Goal: Information Seeking & Learning: Learn about a topic

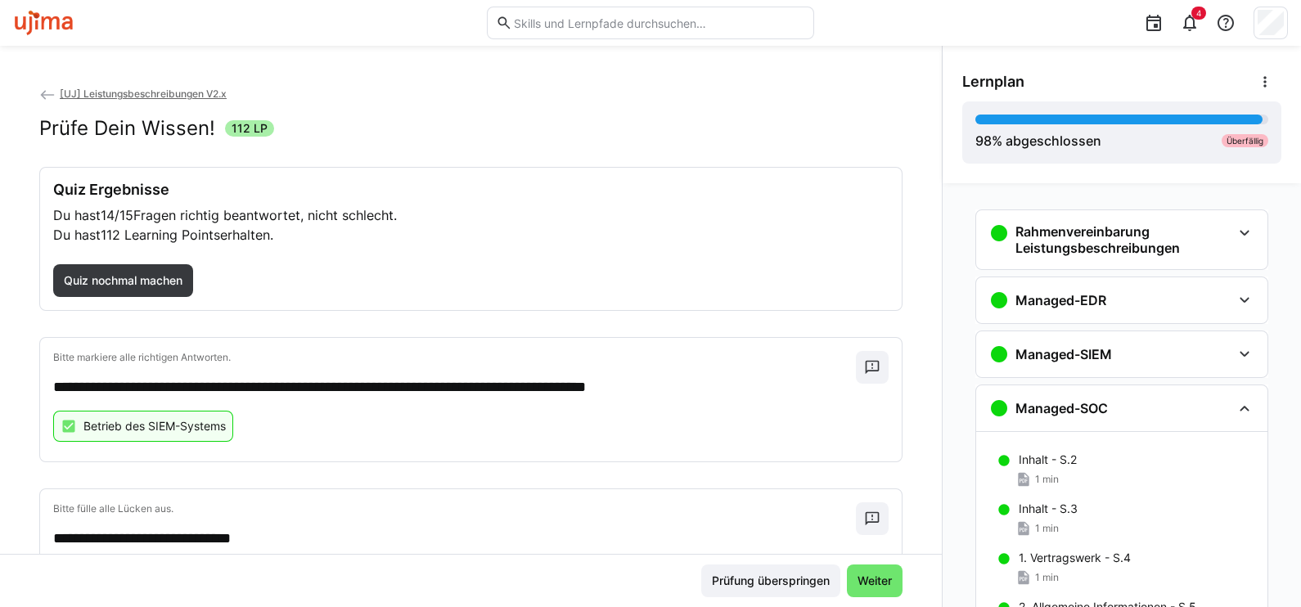
scroll to position [200, 0]
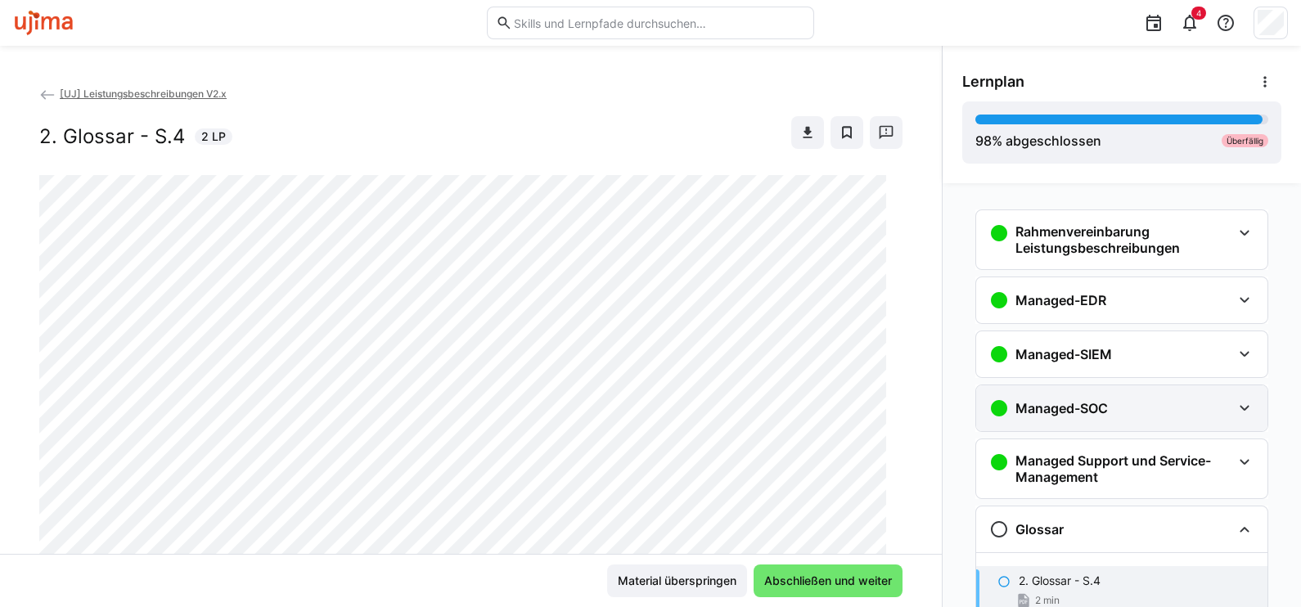
click at [1097, 412] on h3 "Managed-SOC" at bounding box center [1062, 408] width 92 height 16
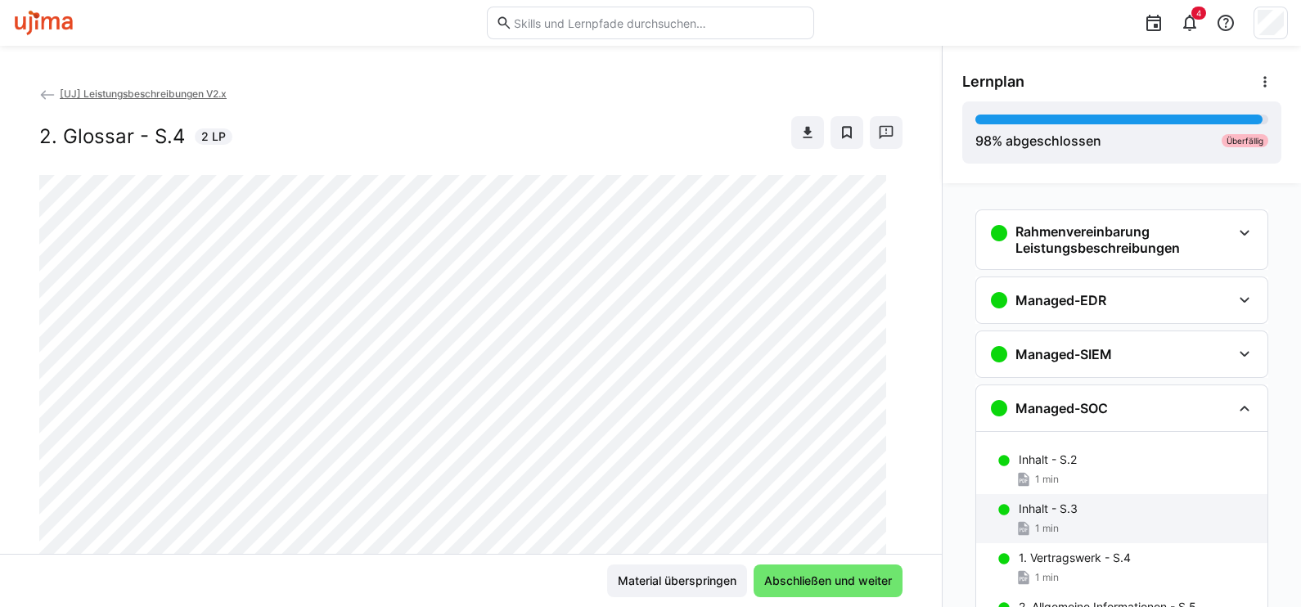
click at [1040, 452] on p "Inhalt - S.2" at bounding box center [1048, 460] width 58 height 16
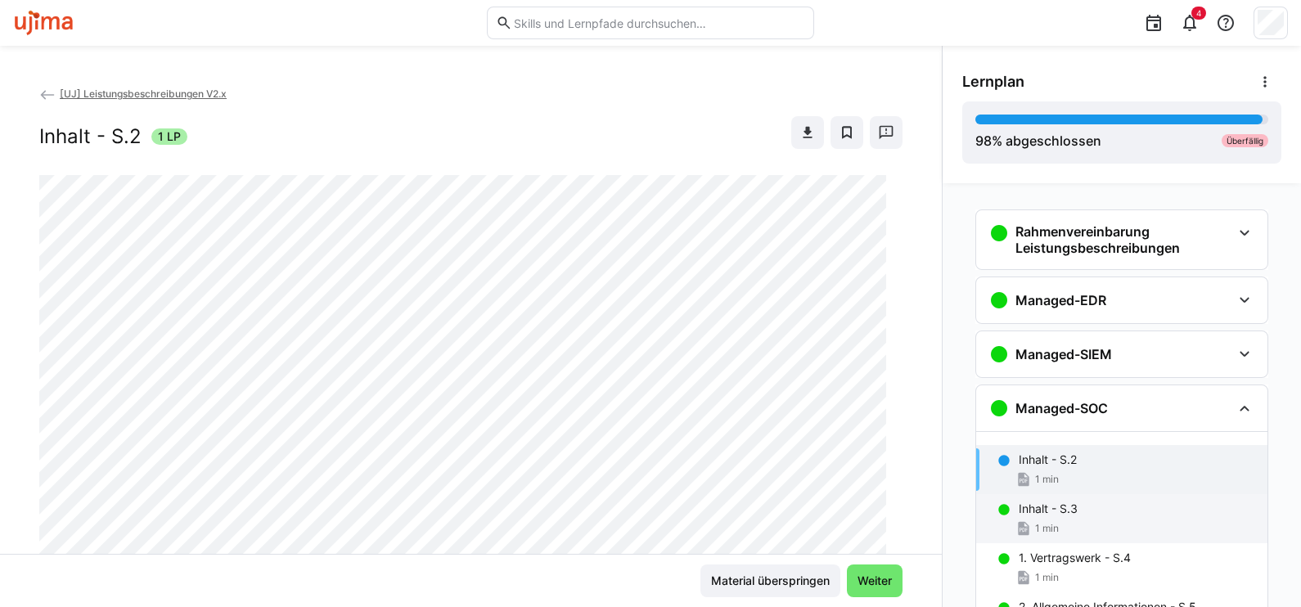
click at [1042, 521] on div "1 min" at bounding box center [1037, 529] width 43 height 16
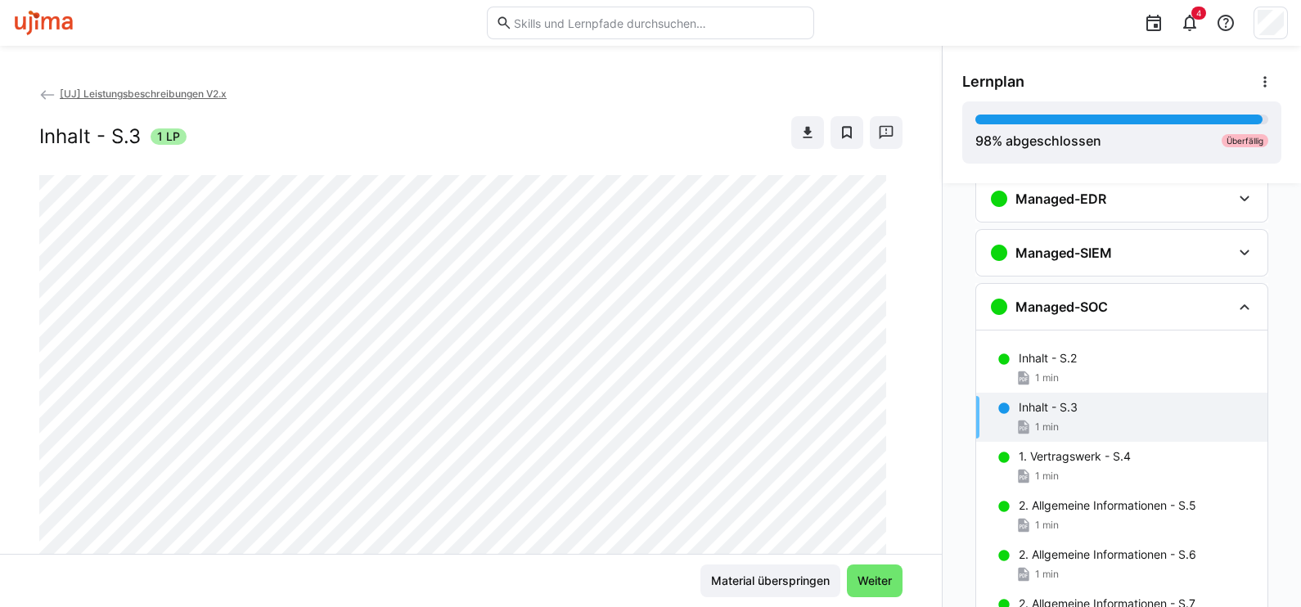
scroll to position [200, 0]
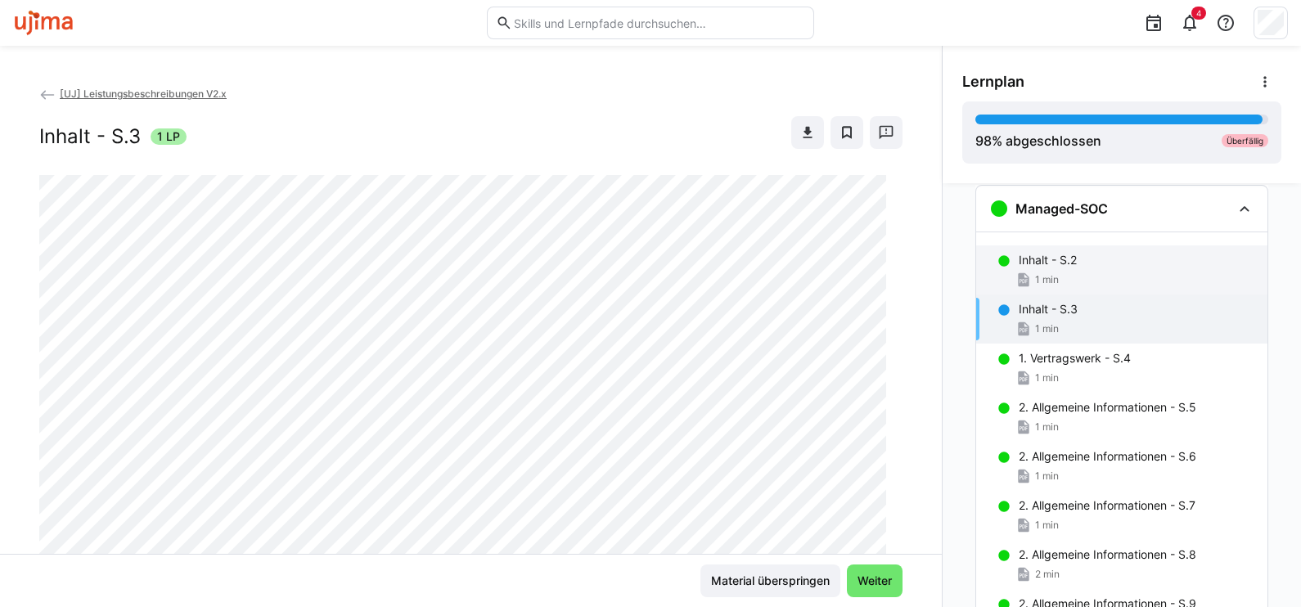
click at [1029, 257] on p "Inhalt - S.2" at bounding box center [1048, 260] width 58 height 16
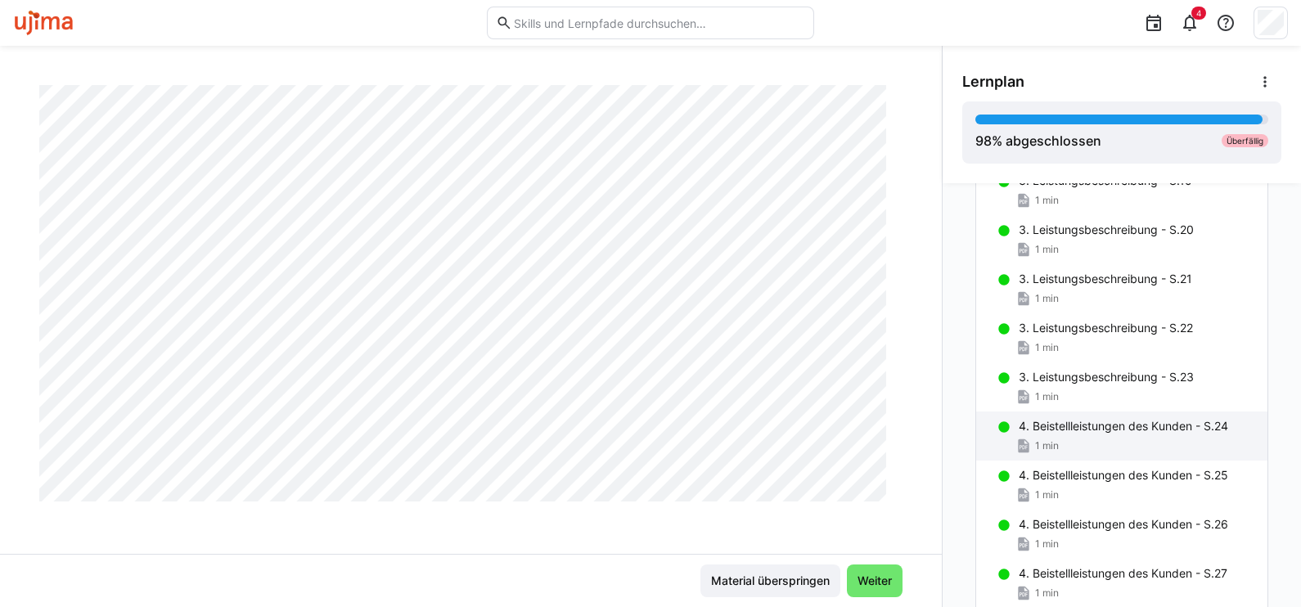
scroll to position [1113, 0]
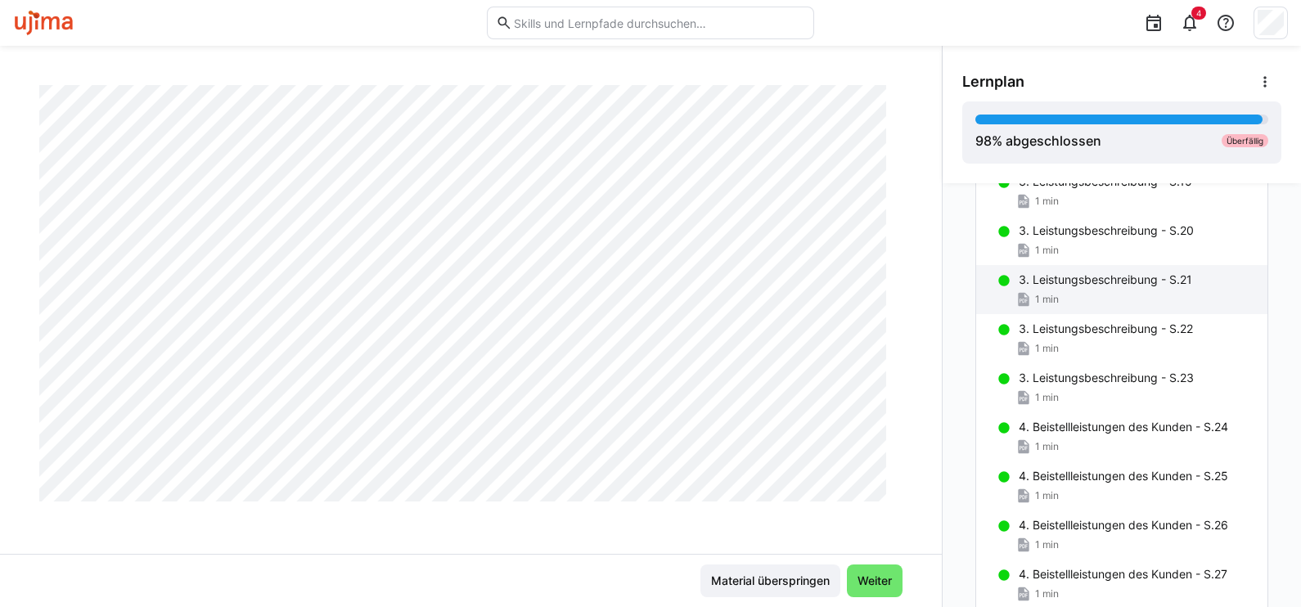
click at [1076, 277] on p "3. Leistungsbeschreibung - S.21" at bounding box center [1106, 280] width 174 height 16
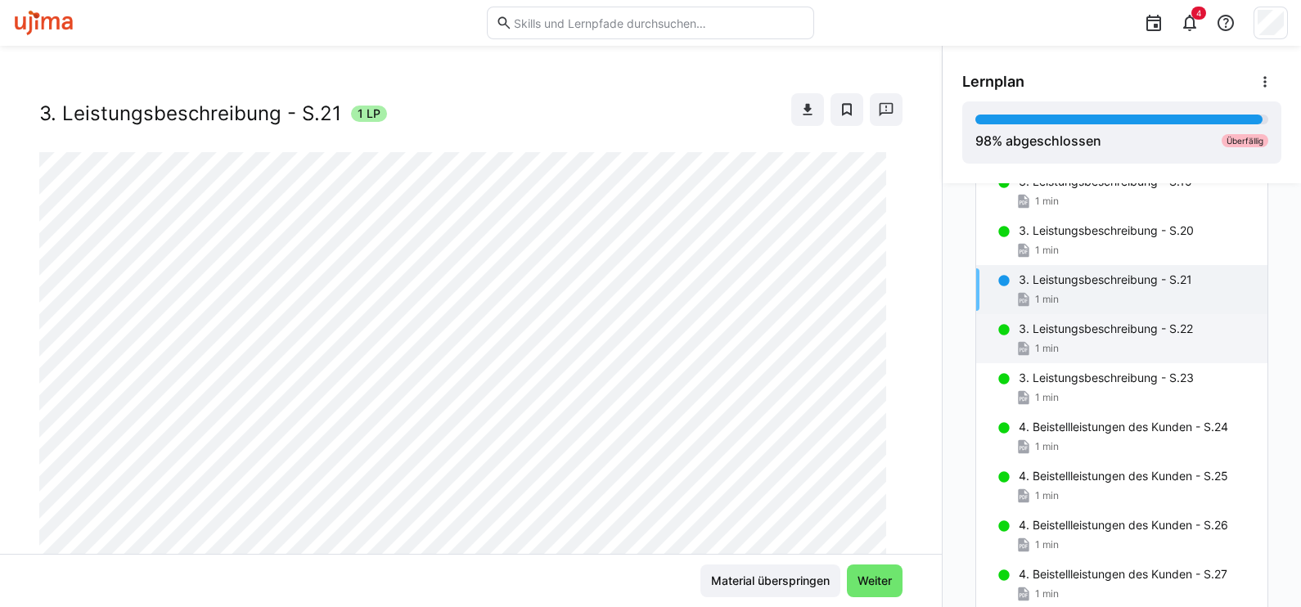
scroll to position [0, 0]
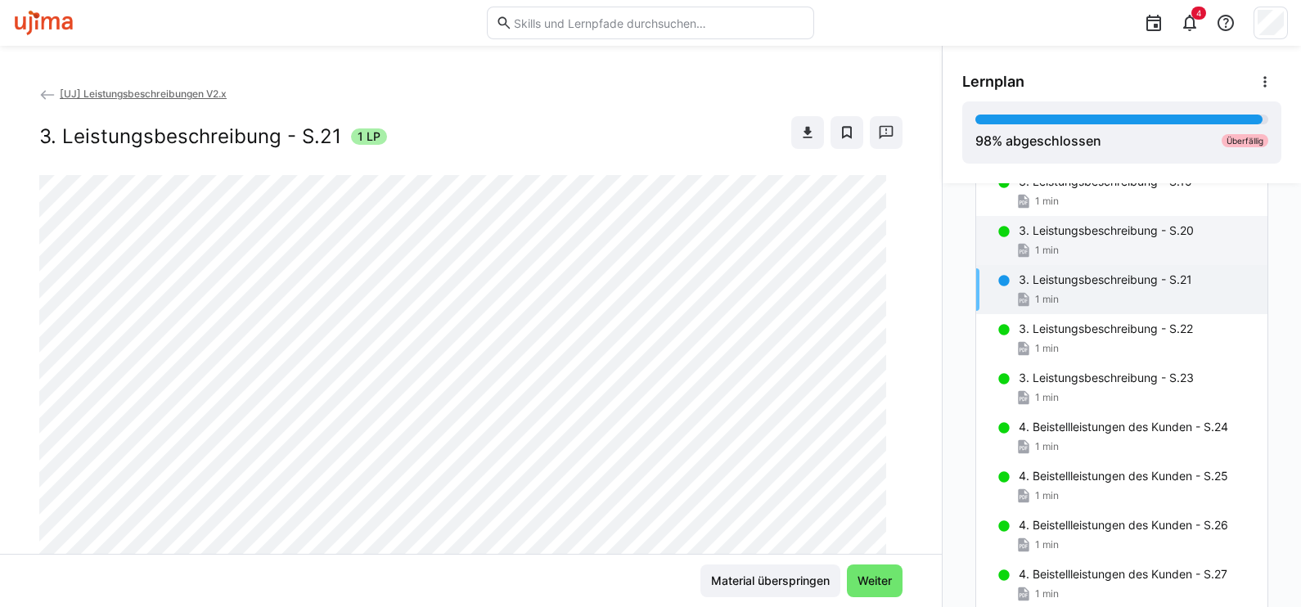
click at [1039, 226] on p "3. Leistungsbeschreibung - S.20" at bounding box center [1106, 231] width 175 height 16
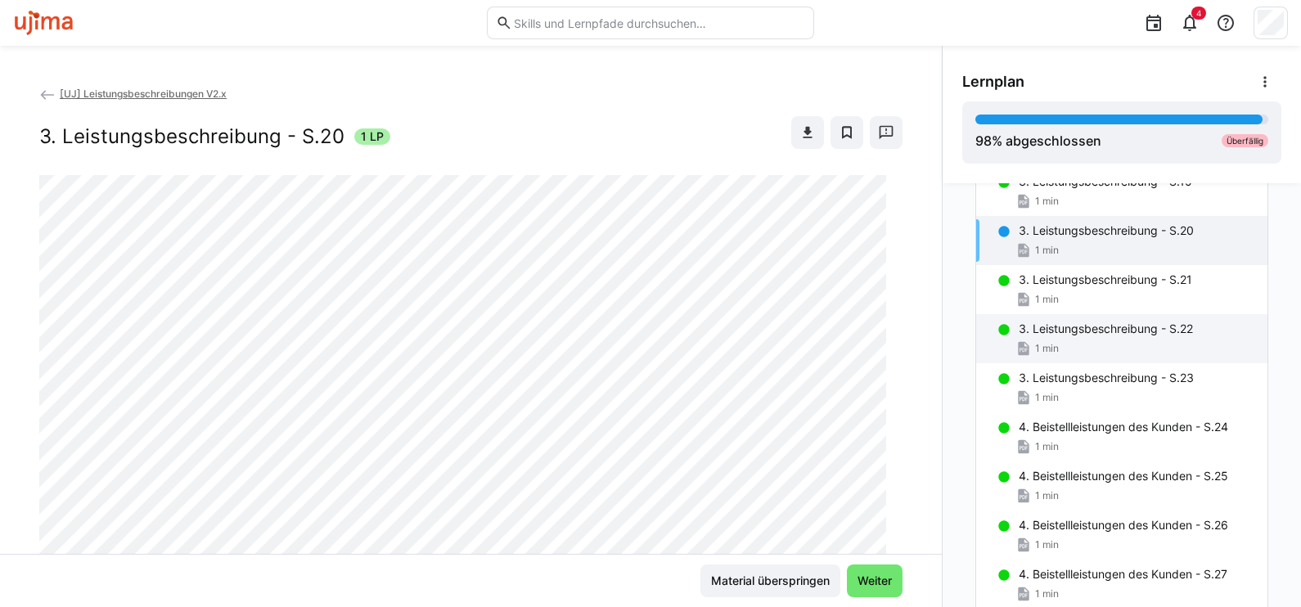
scroll to position [908, 0]
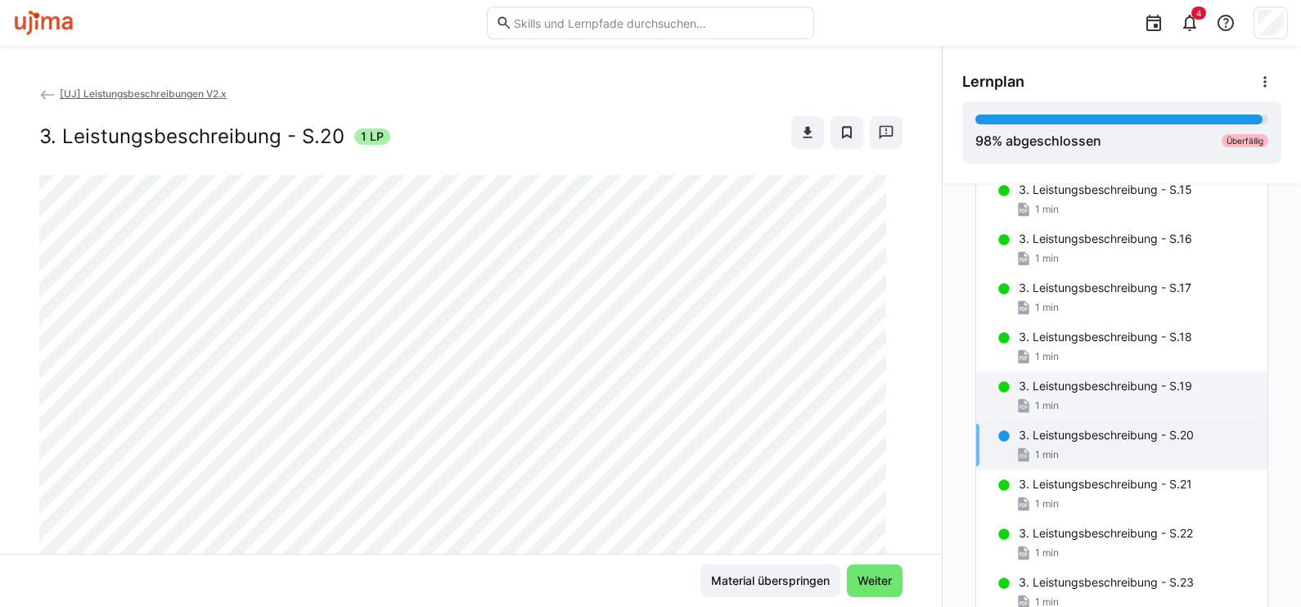
click at [1048, 400] on span "1 min" at bounding box center [1047, 405] width 24 height 13
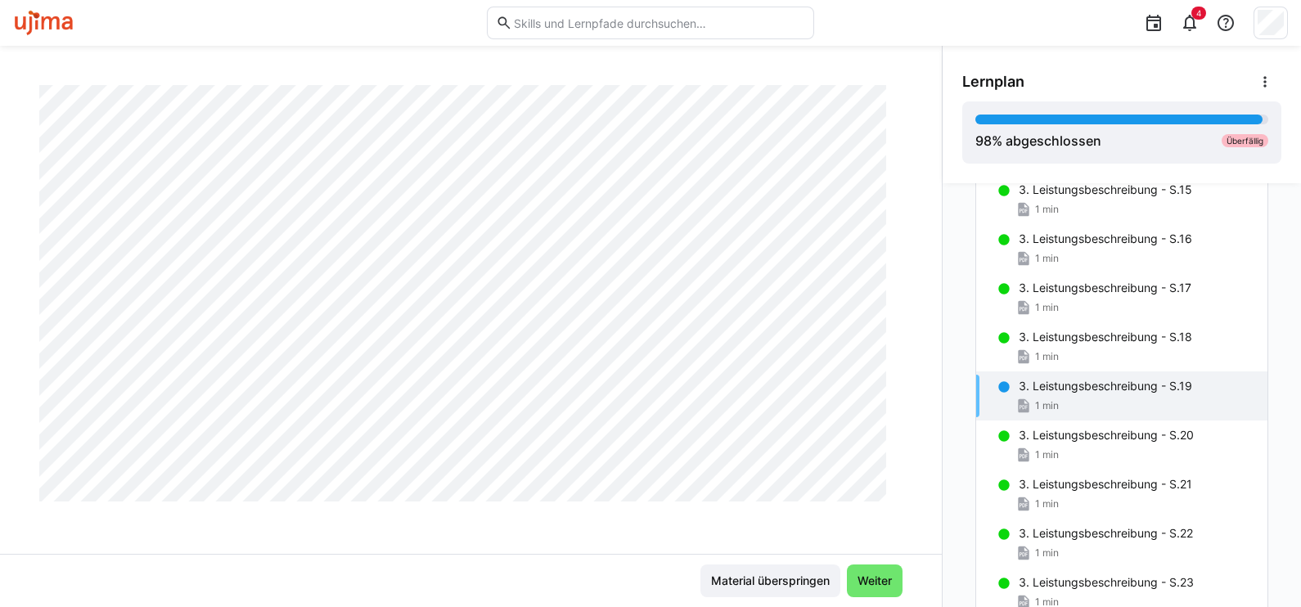
scroll to position [211, 0]
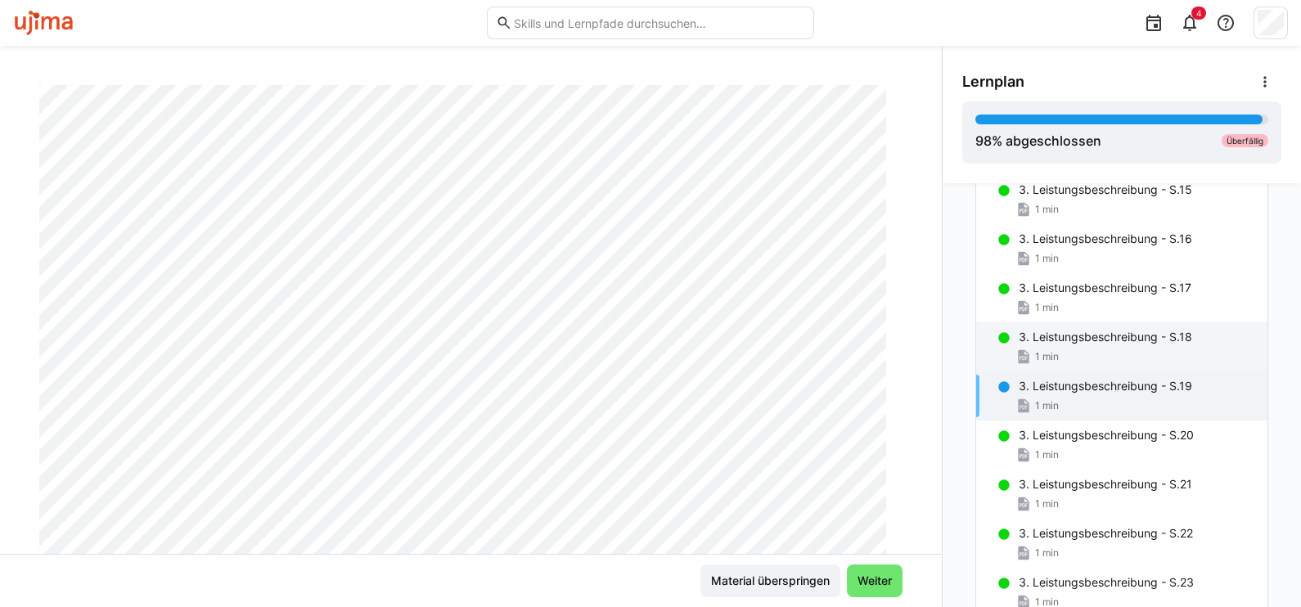
click at [1053, 352] on div "1 min" at bounding box center [1137, 357] width 236 height 16
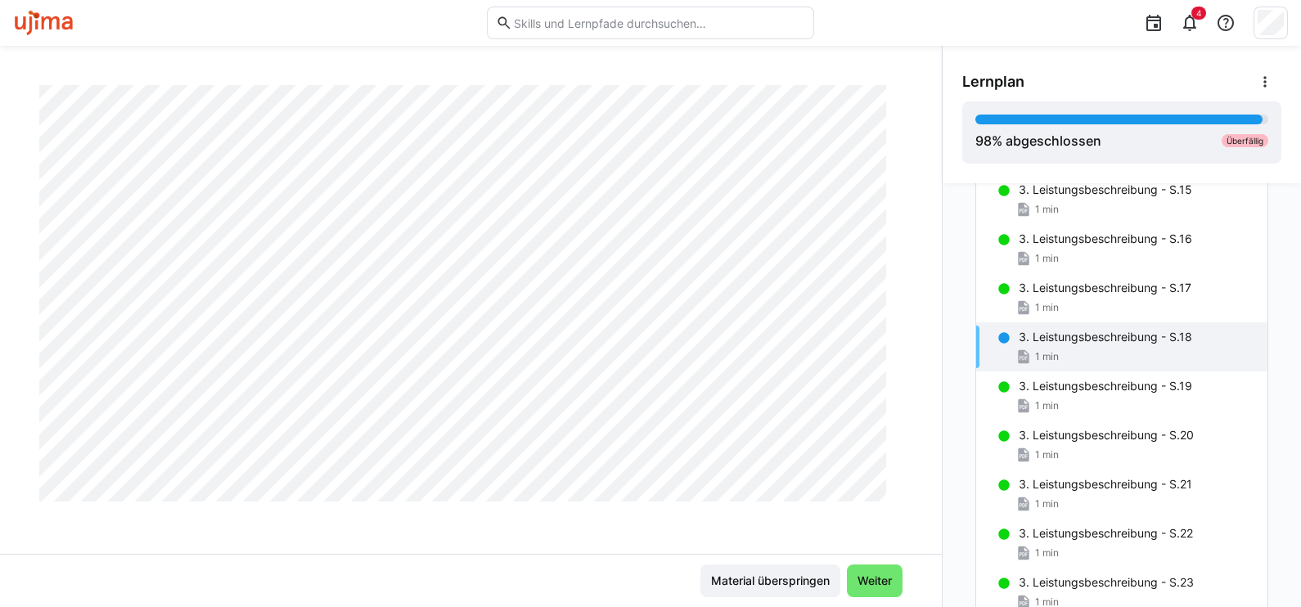
scroll to position [825, 0]
click at [1076, 300] on div "1 min" at bounding box center [1137, 308] width 236 height 16
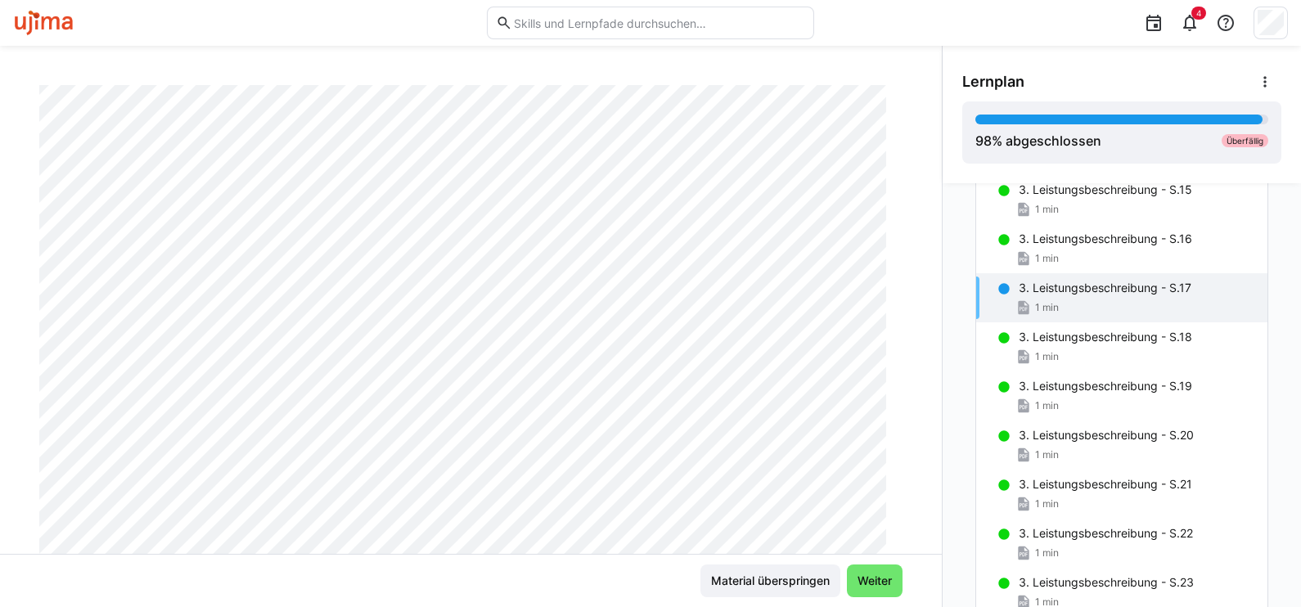
scroll to position [0, 0]
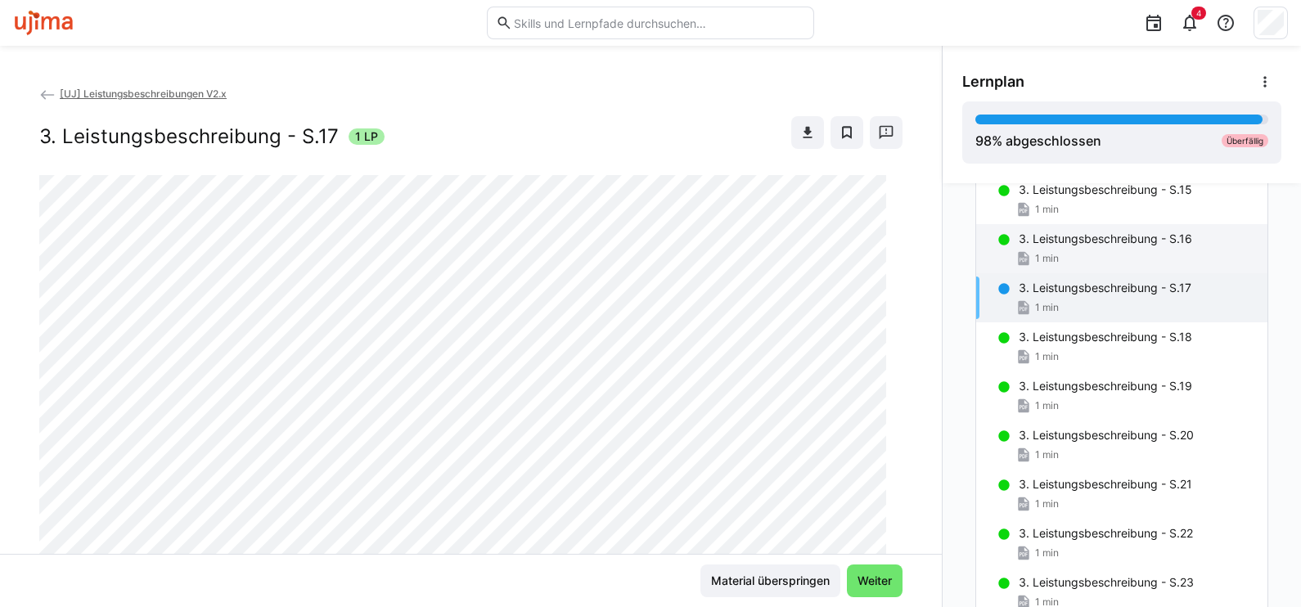
click at [1064, 246] on div "3. Leistungsbeschreibung - S.16 1 min" at bounding box center [1121, 248] width 291 height 49
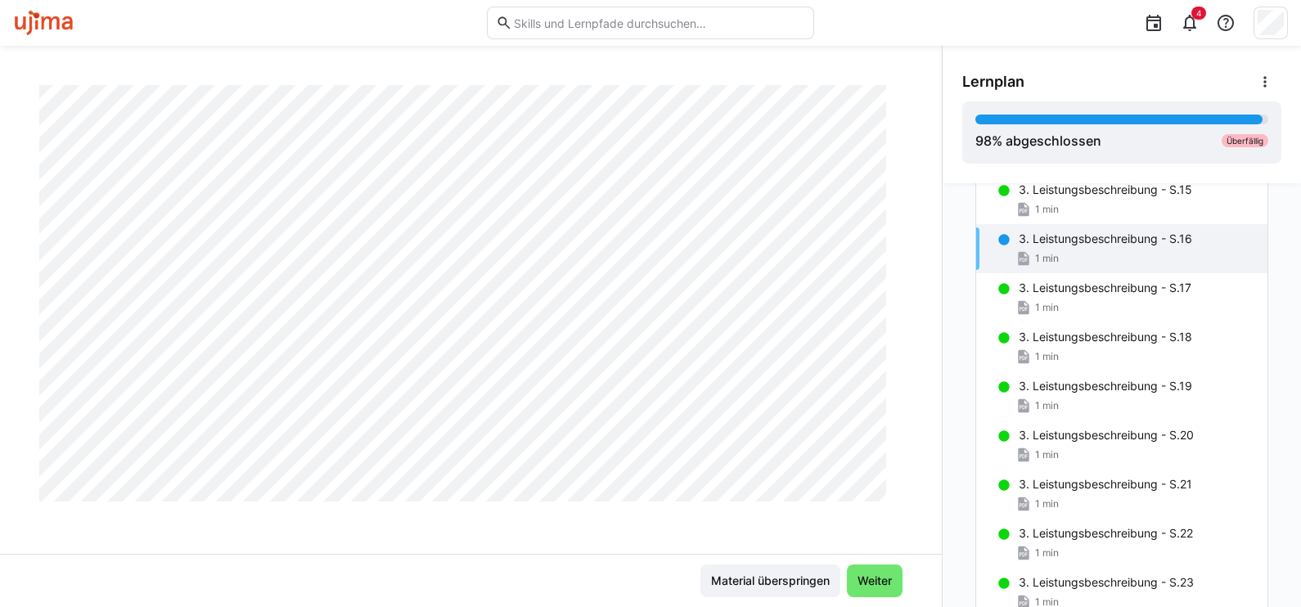
scroll to position [818, 0]
click at [1042, 304] on span "1 min" at bounding box center [1047, 307] width 24 height 13
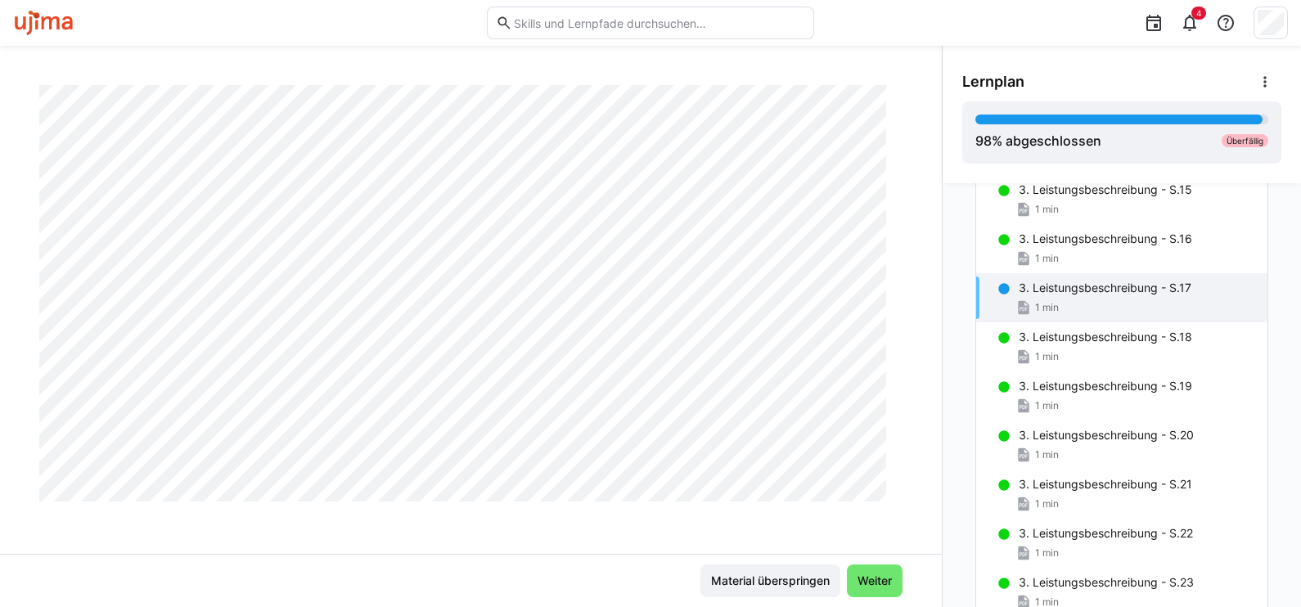
scroll to position [825, 0]
drag, startPoint x: 1079, startPoint y: 349, endPoint x: 1068, endPoint y: 348, distance: 11.5
click at [1079, 349] on div "1 min" at bounding box center [1137, 357] width 236 height 16
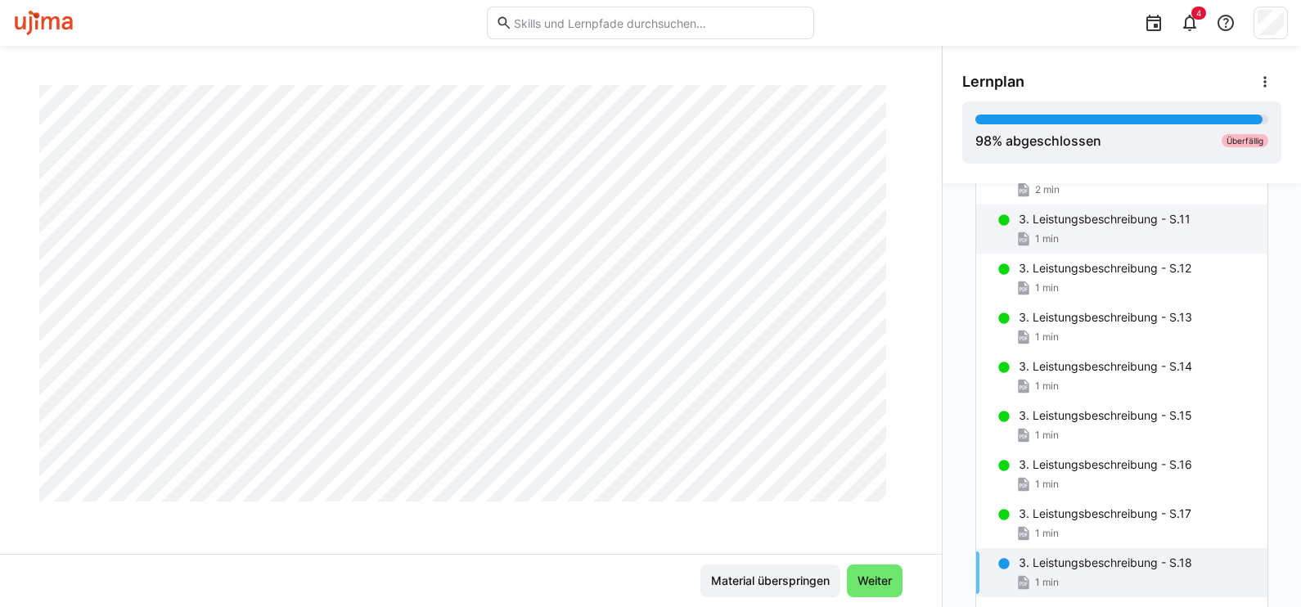
scroll to position [602, 0]
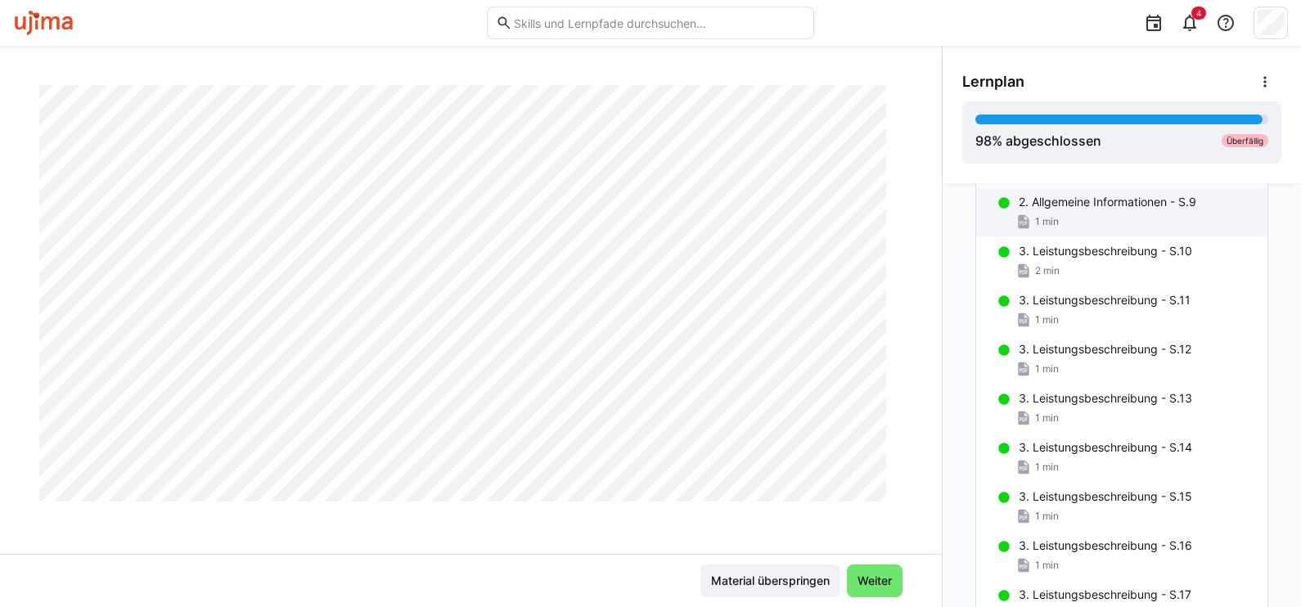
click at [1122, 219] on div "1 min" at bounding box center [1137, 222] width 236 height 16
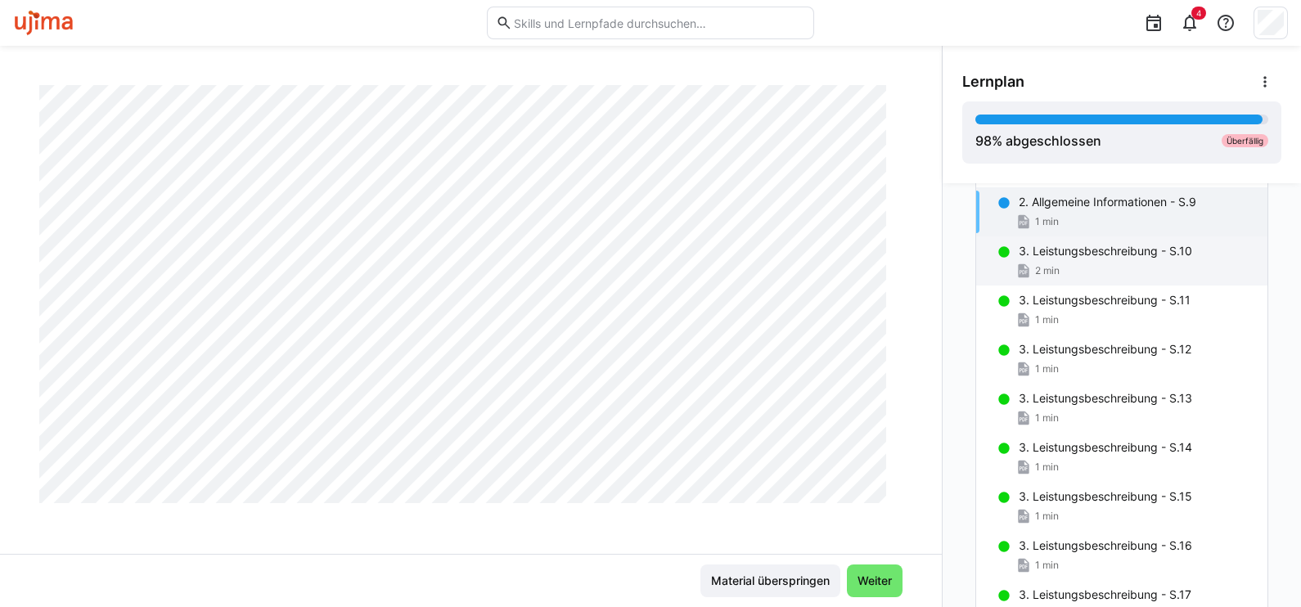
scroll to position [620, 0]
click at [1096, 263] on div "2 min" at bounding box center [1137, 271] width 236 height 16
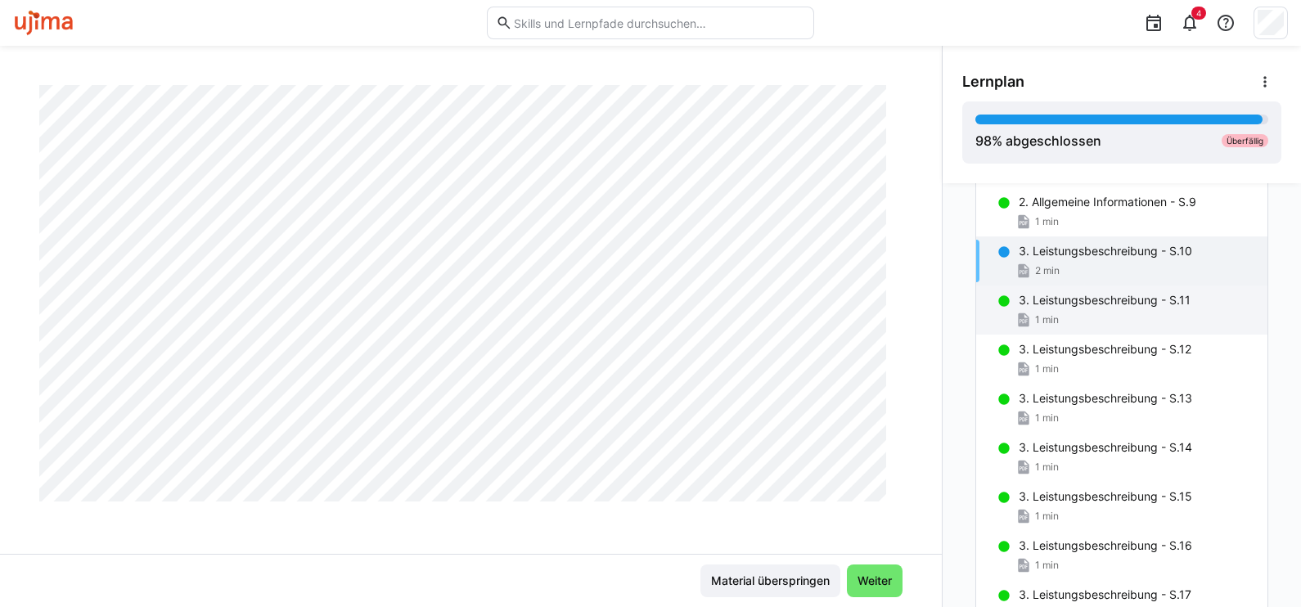
click at [1065, 318] on div "1 min" at bounding box center [1137, 320] width 236 height 16
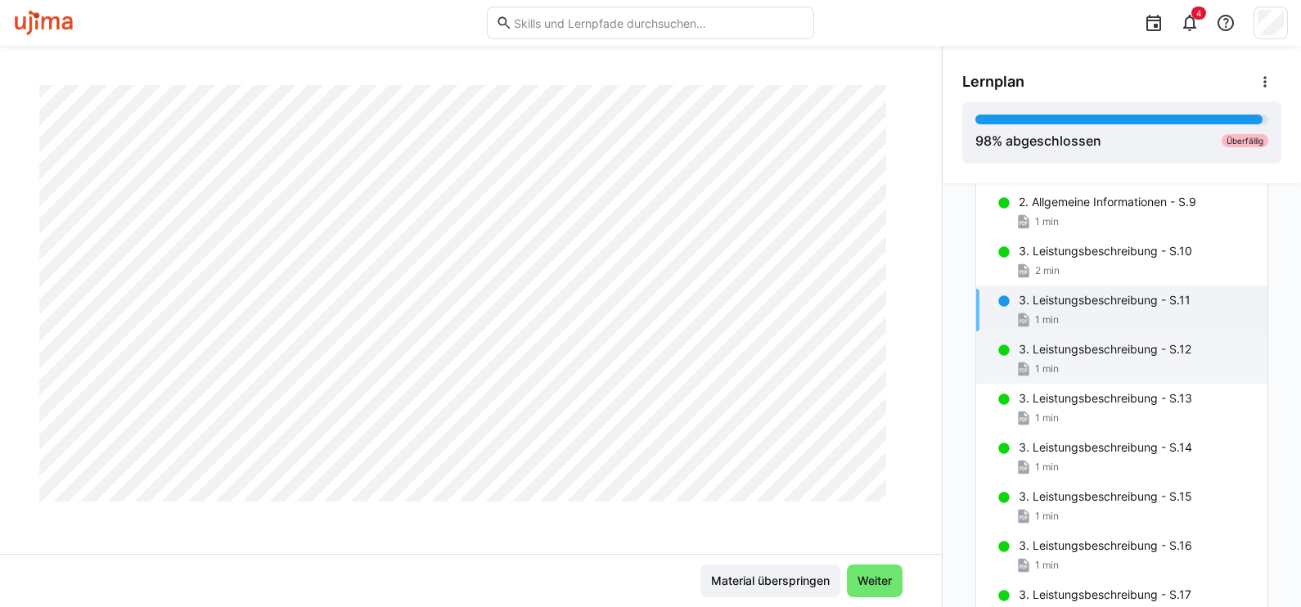
click at [1065, 357] on div "3. Leistungsbeschreibung - S.12 1 min" at bounding box center [1121, 359] width 291 height 49
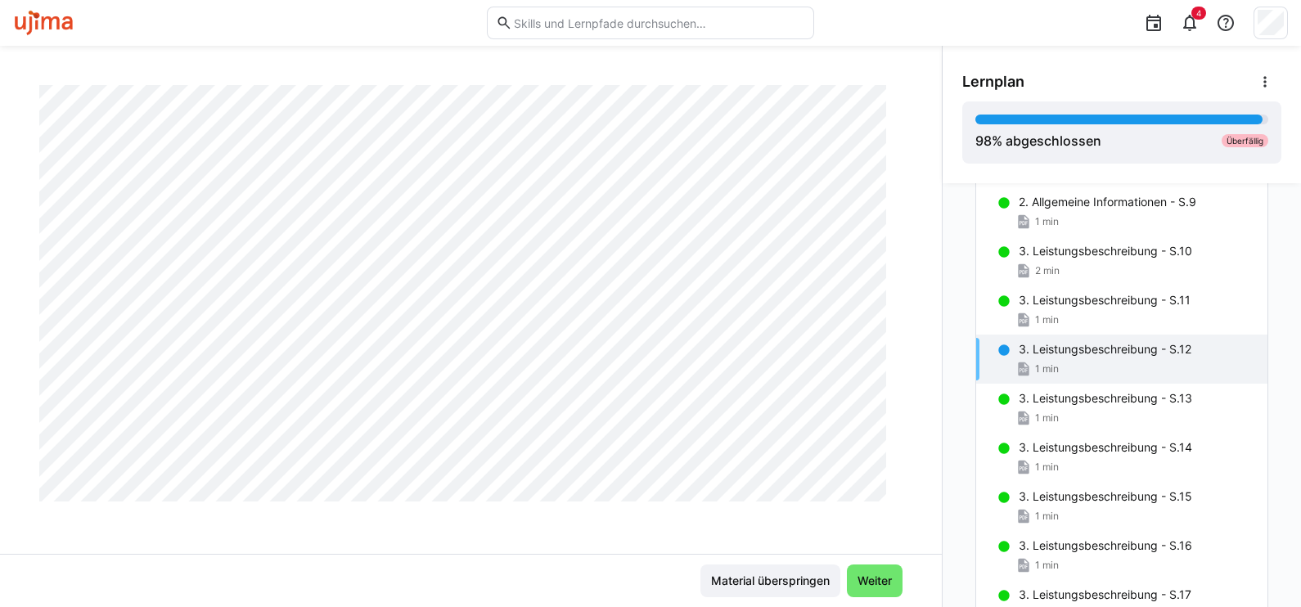
scroll to position [0, 0]
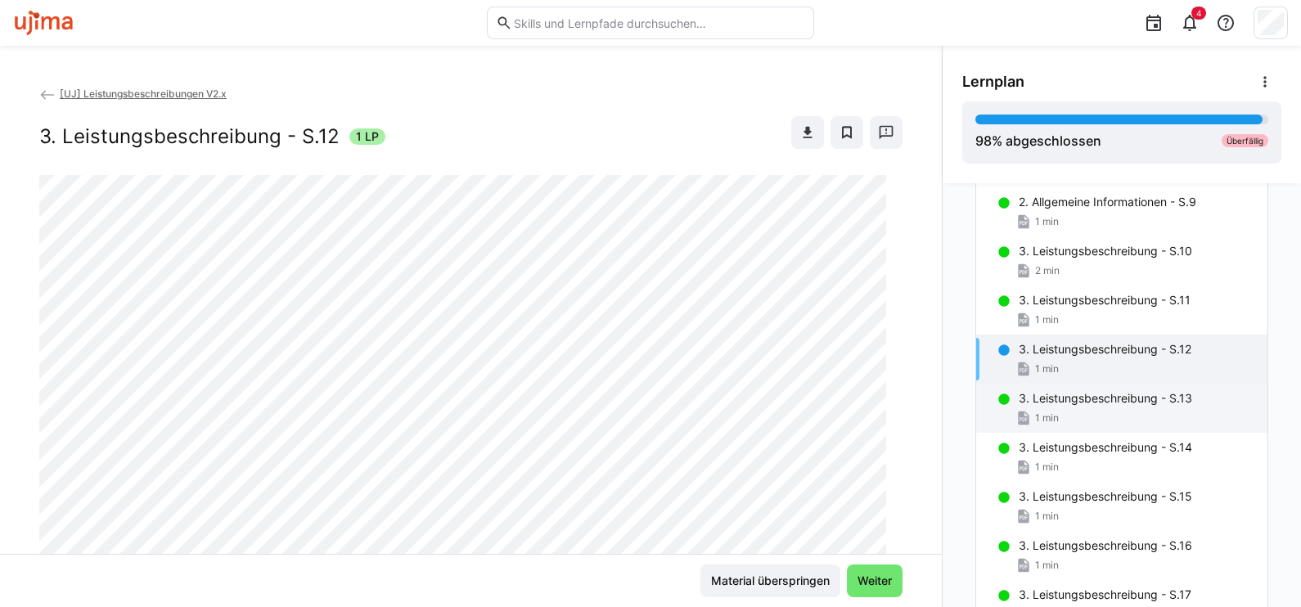
click at [1043, 399] on p "3. Leistungsbeschreibung - S.13" at bounding box center [1106, 398] width 174 height 16
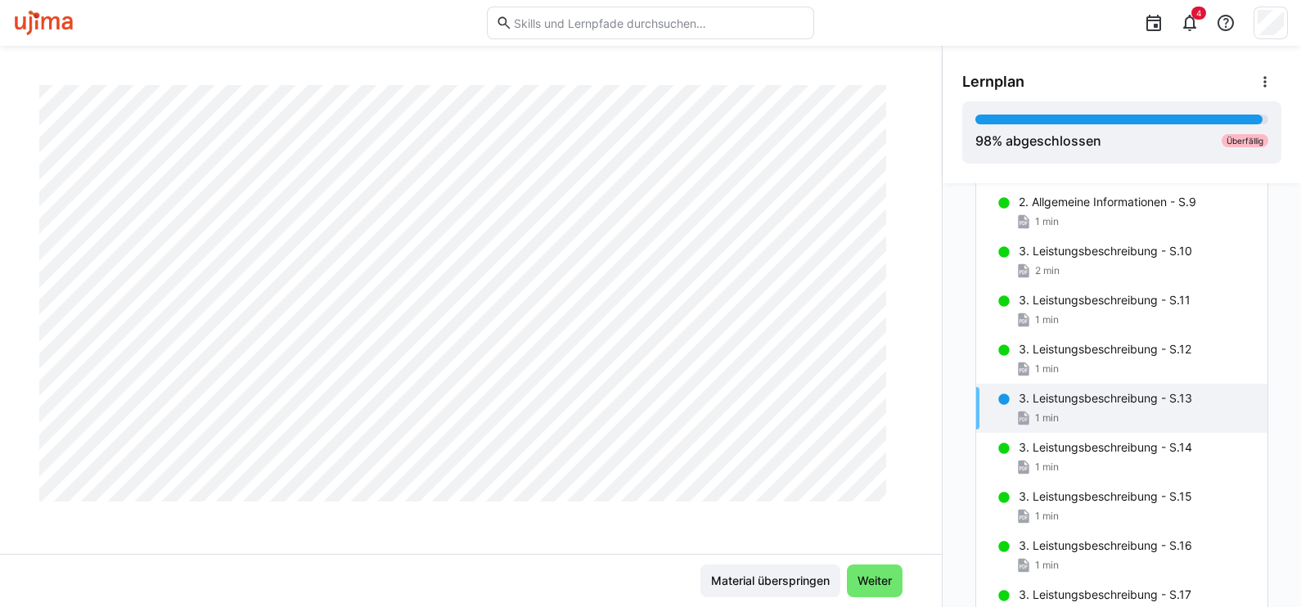
scroll to position [825, 0]
click at [1039, 449] on p "3. Leistungsbeschreibung - S.14" at bounding box center [1106, 447] width 174 height 16
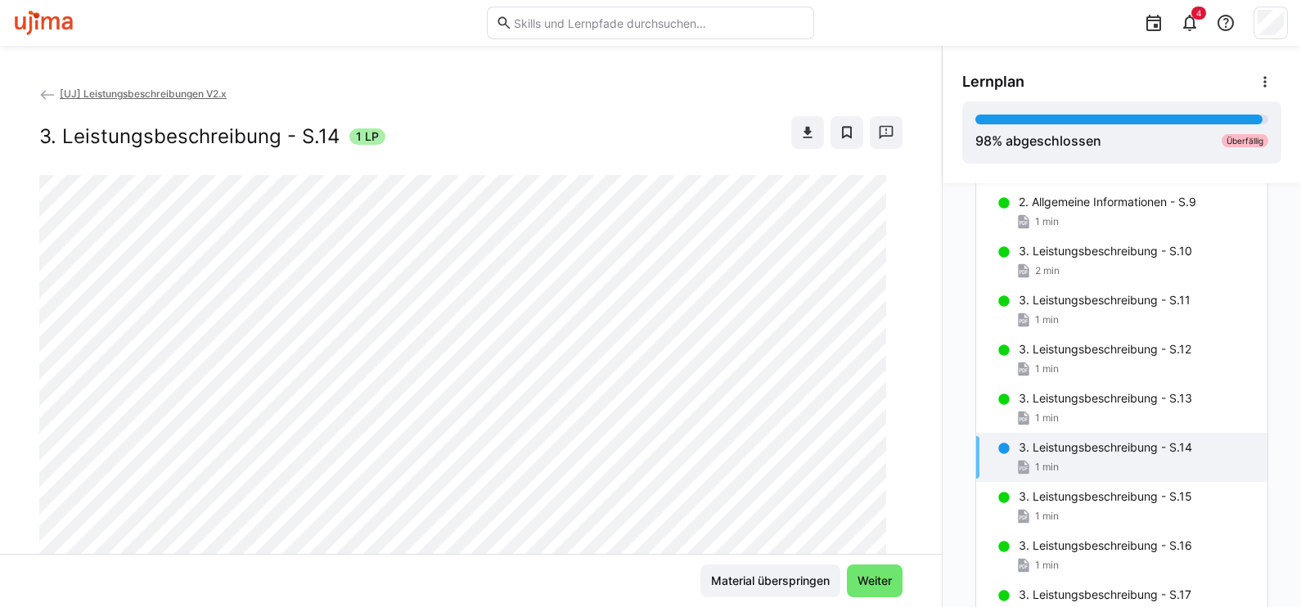
scroll to position [0, 0]
click at [1043, 498] on p "3. Leistungsbeschreibung - S.15" at bounding box center [1106, 497] width 174 height 16
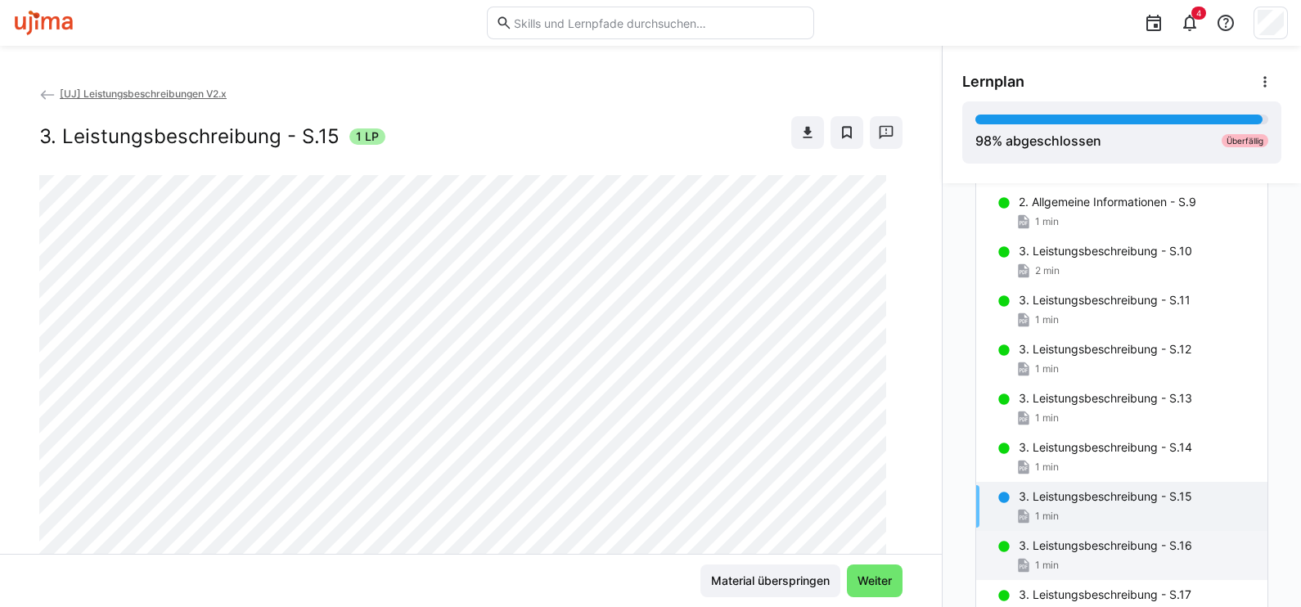
click at [1050, 544] on p "3. Leistungsbeschreibung - S.16" at bounding box center [1106, 546] width 174 height 16
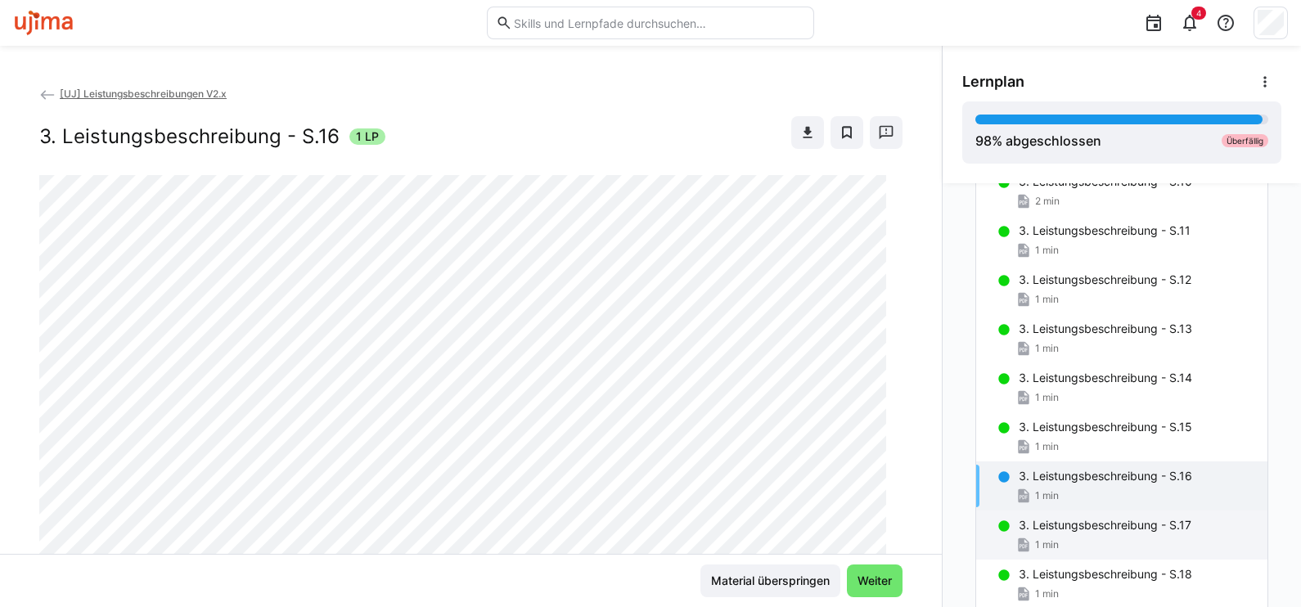
scroll to position [703, 0]
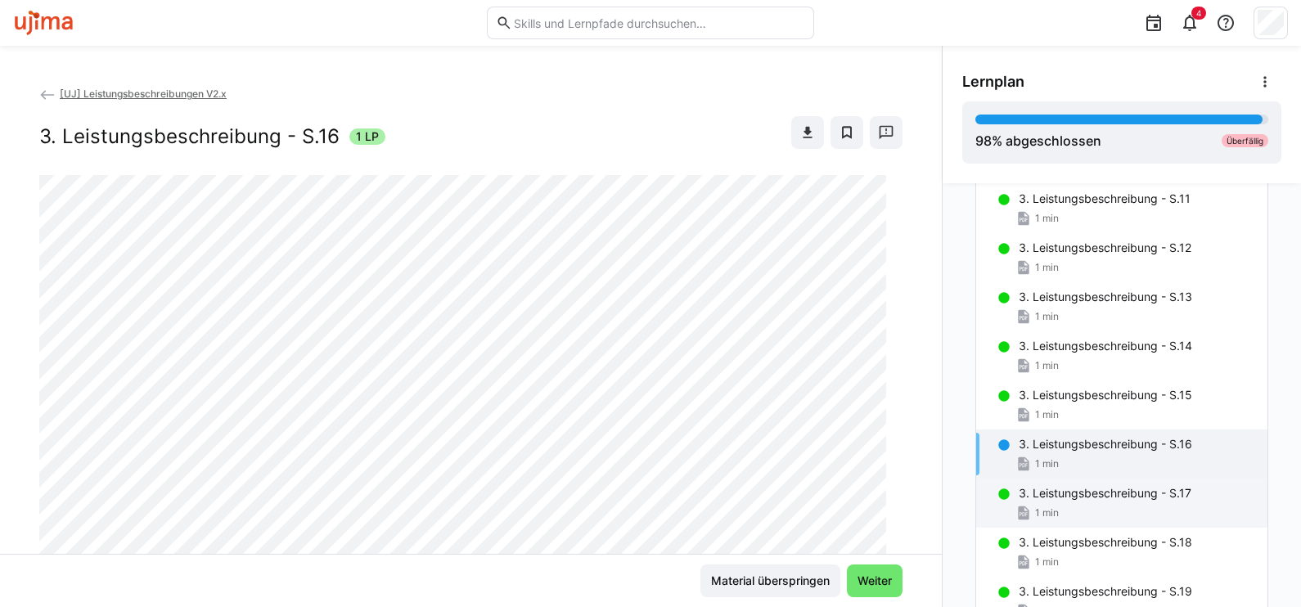
click at [1061, 495] on p "3. Leistungsbeschreibung - S.17" at bounding box center [1105, 493] width 173 height 16
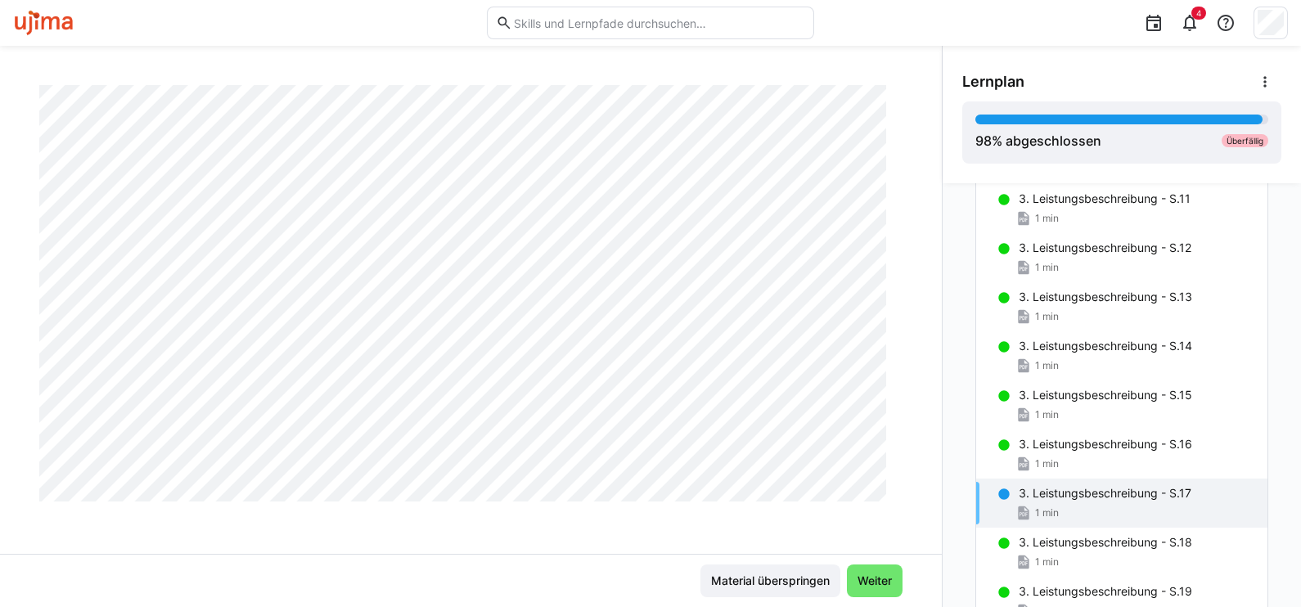
scroll to position [825, 0]
click at [1101, 554] on div "1 min" at bounding box center [1137, 562] width 236 height 16
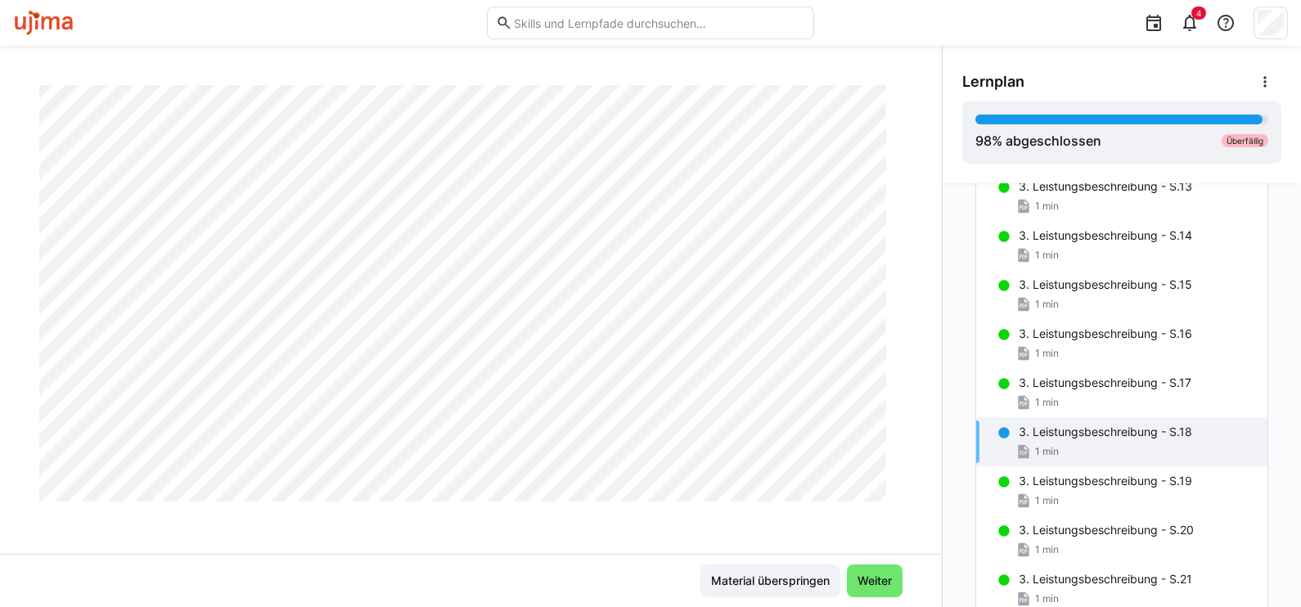
scroll to position [908, 0]
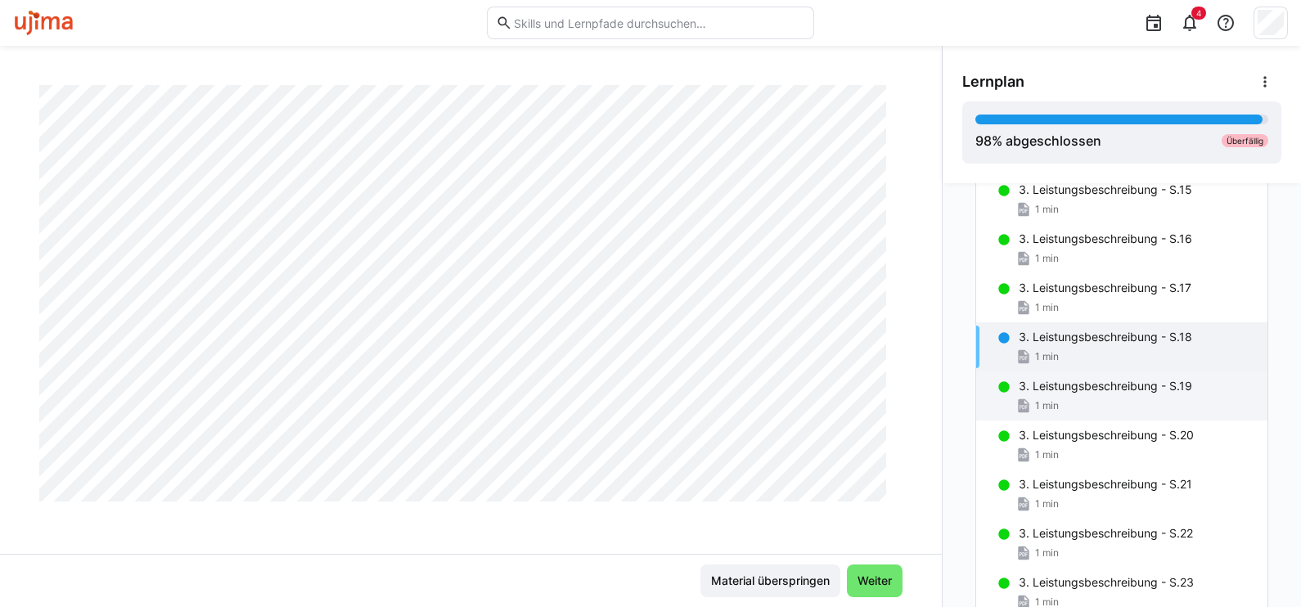
click at [1048, 394] on div "3. Leistungsbeschreibung - S.19 1 min" at bounding box center [1121, 396] width 291 height 49
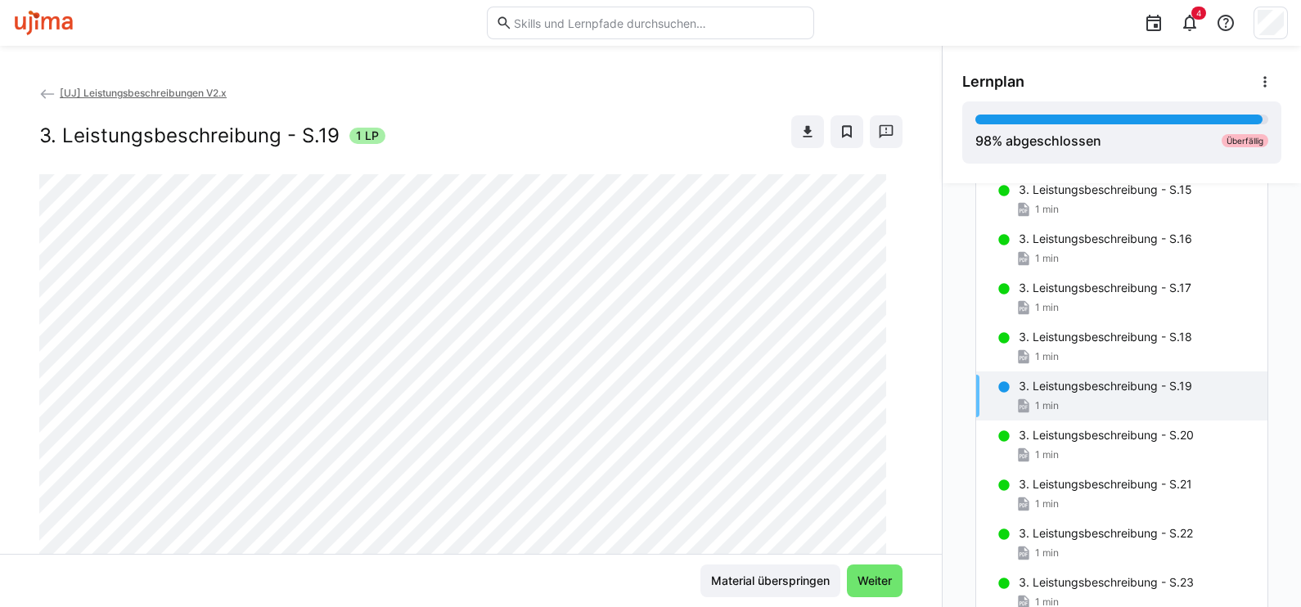
scroll to position [0, 0]
drag, startPoint x: 1056, startPoint y: 448, endPoint x: 950, endPoint y: 444, distance: 105.7
click at [1056, 448] on div "1 min" at bounding box center [1137, 455] width 236 height 16
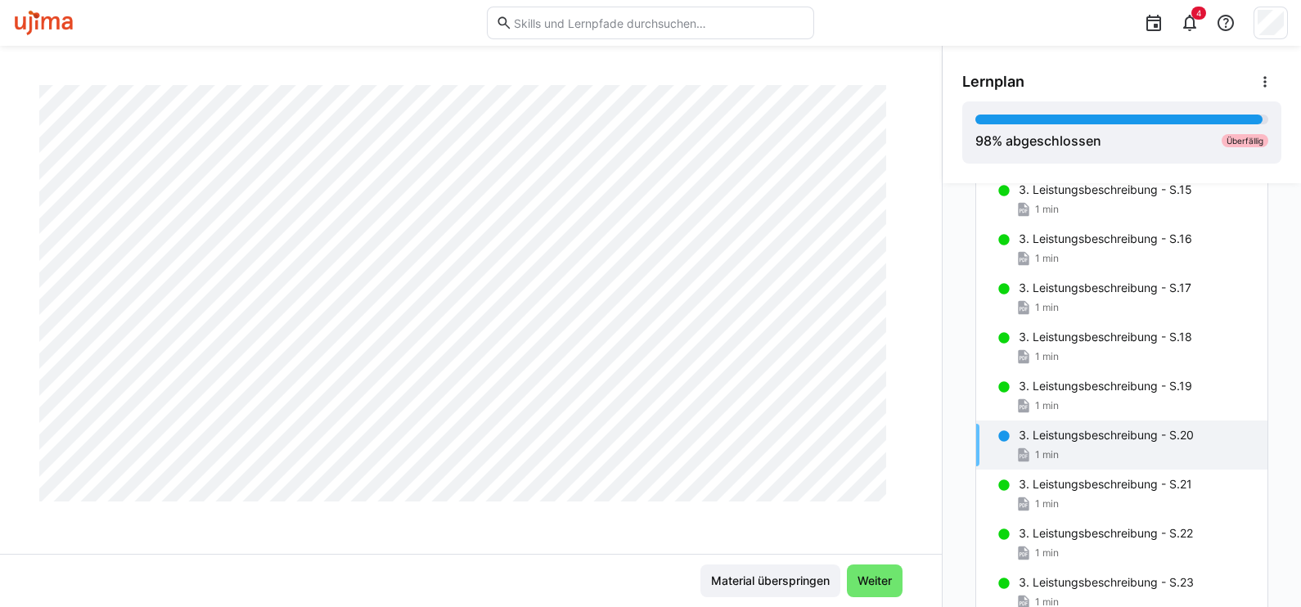
scroll to position [825, 0]
click at [1058, 502] on div "1 min" at bounding box center [1137, 504] width 236 height 16
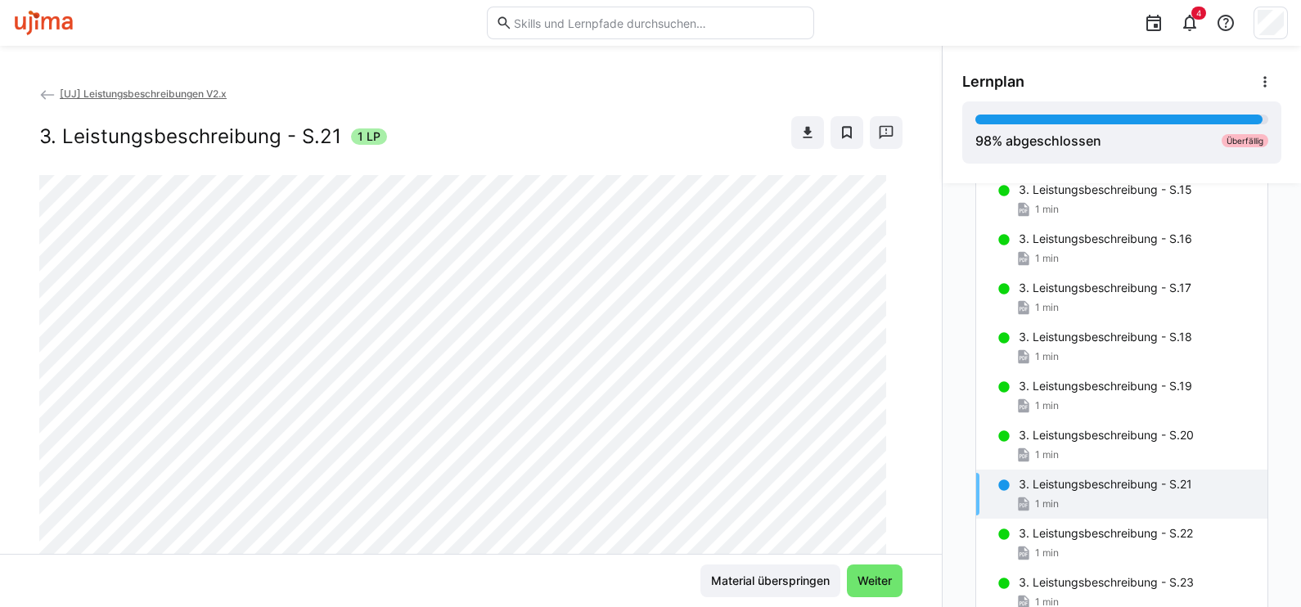
scroll to position [408, 0]
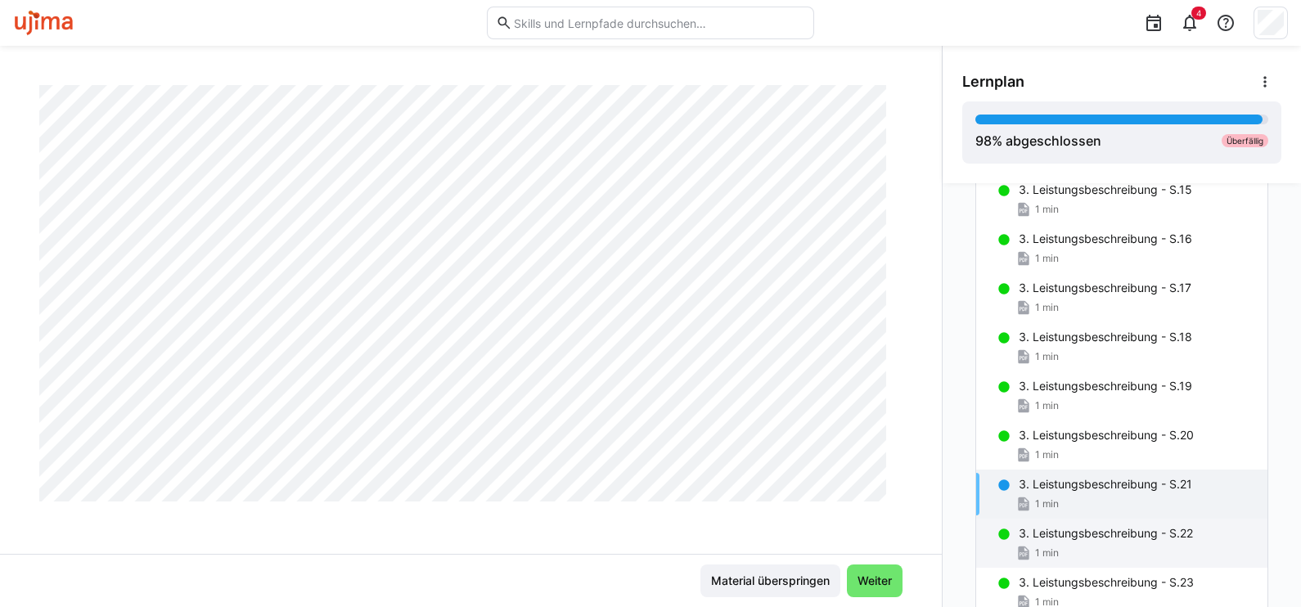
click at [1050, 534] on p "3. Leistungsbeschreibung - S.22" at bounding box center [1106, 533] width 174 height 16
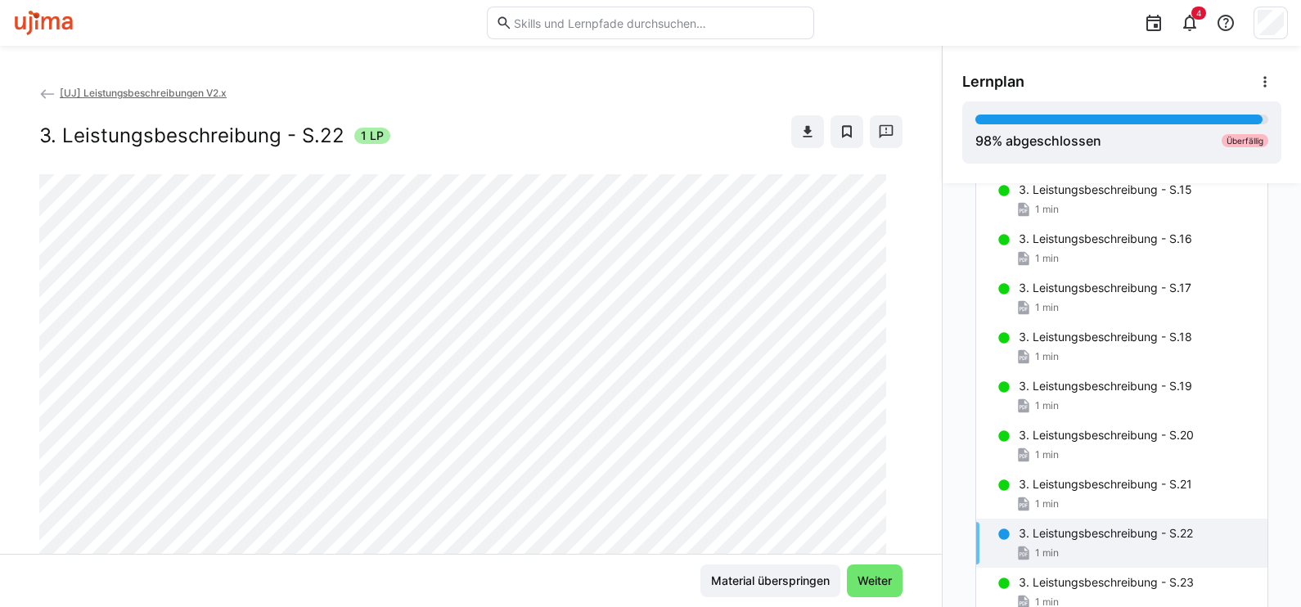
scroll to position [0, 0]
click at [1054, 575] on p "3. Leistungsbeschreibung - S.23" at bounding box center [1106, 583] width 175 height 16
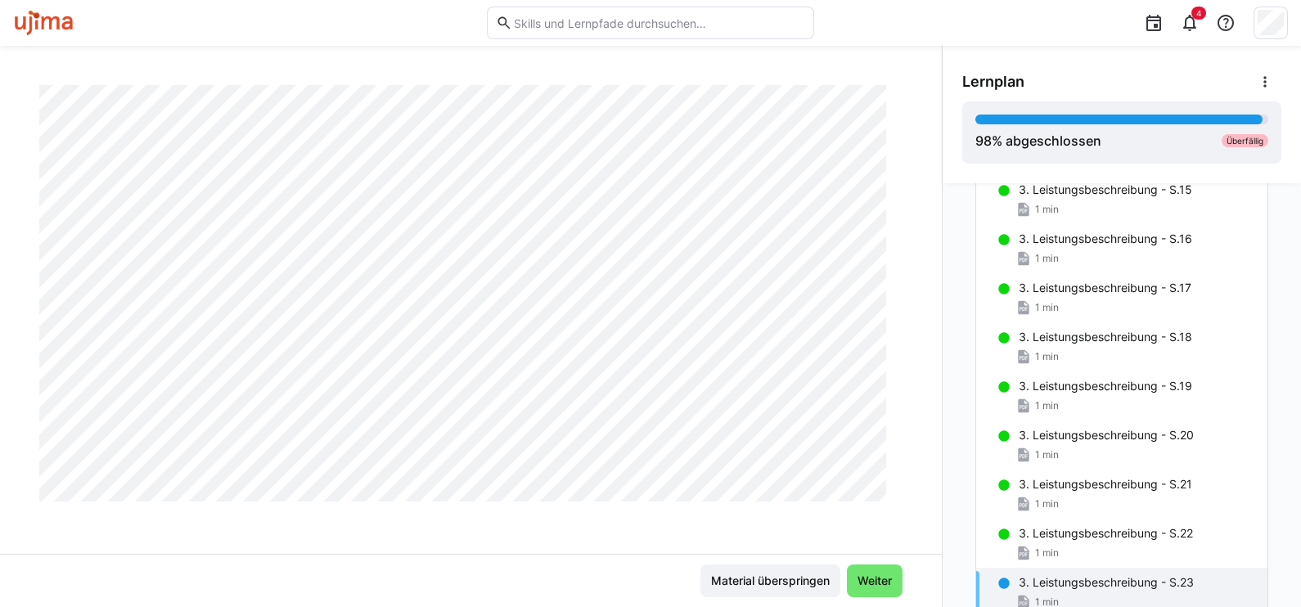
scroll to position [1011, 0]
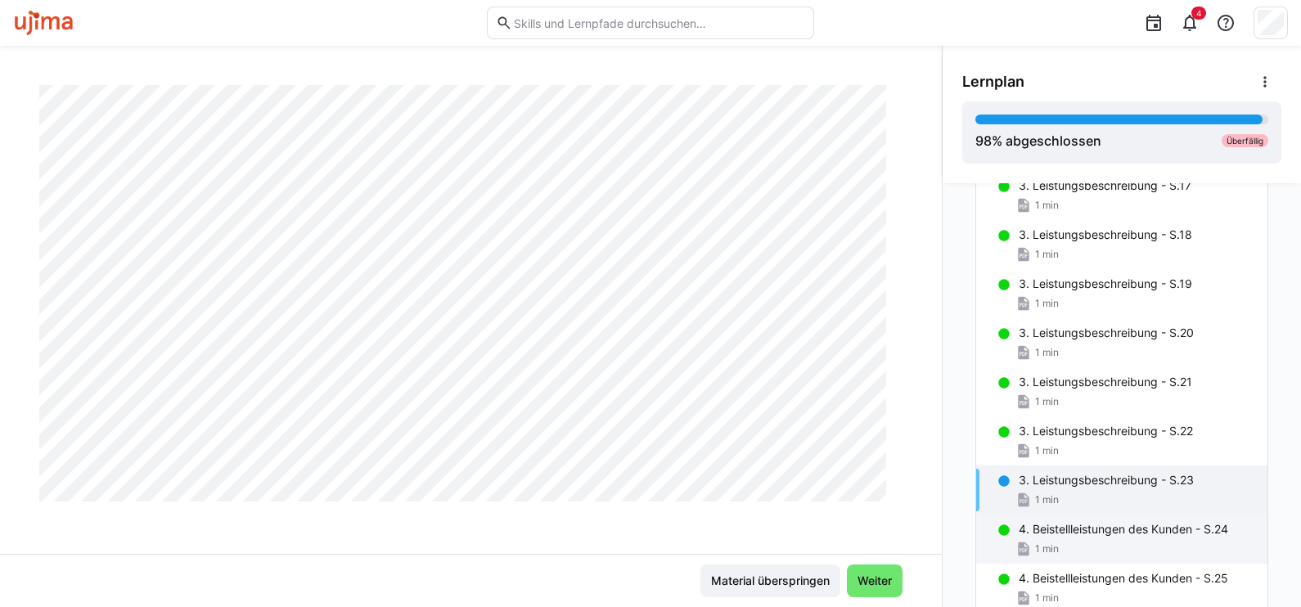
click at [1113, 539] on div "4. Beistellleistungen des Kunden - S.24 1 min" at bounding box center [1121, 539] width 291 height 49
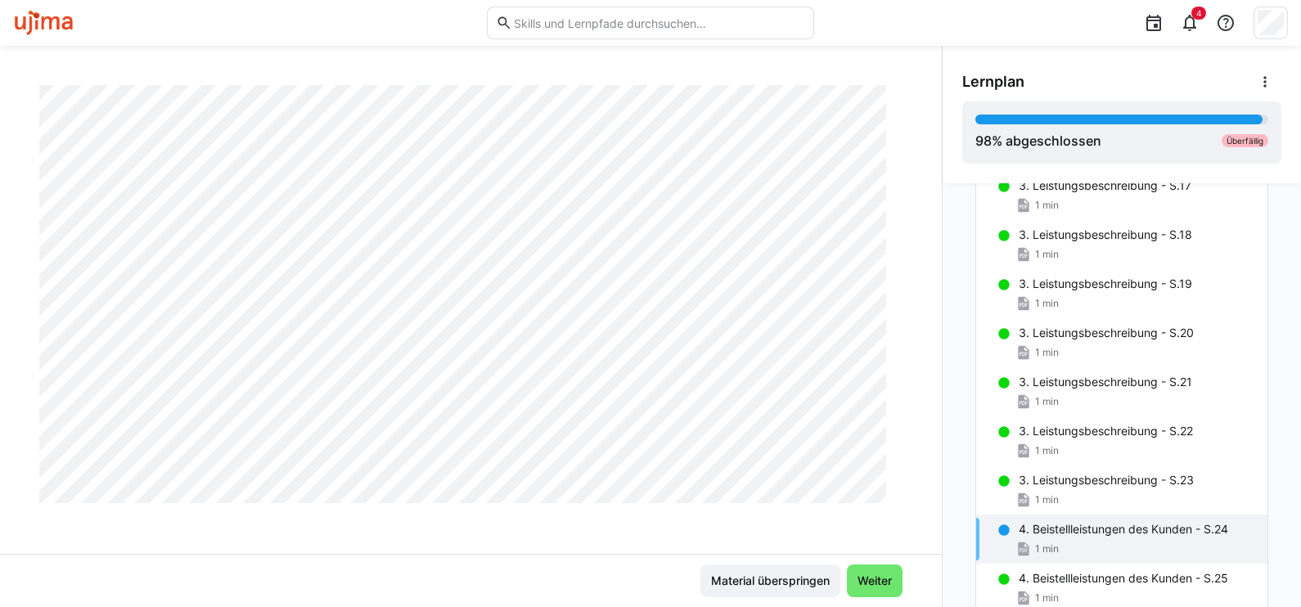
scroll to position [408, 0]
click at [1106, 575] on p "4. Beistellleistungen des Kunden - S.25" at bounding box center [1124, 578] width 210 height 16
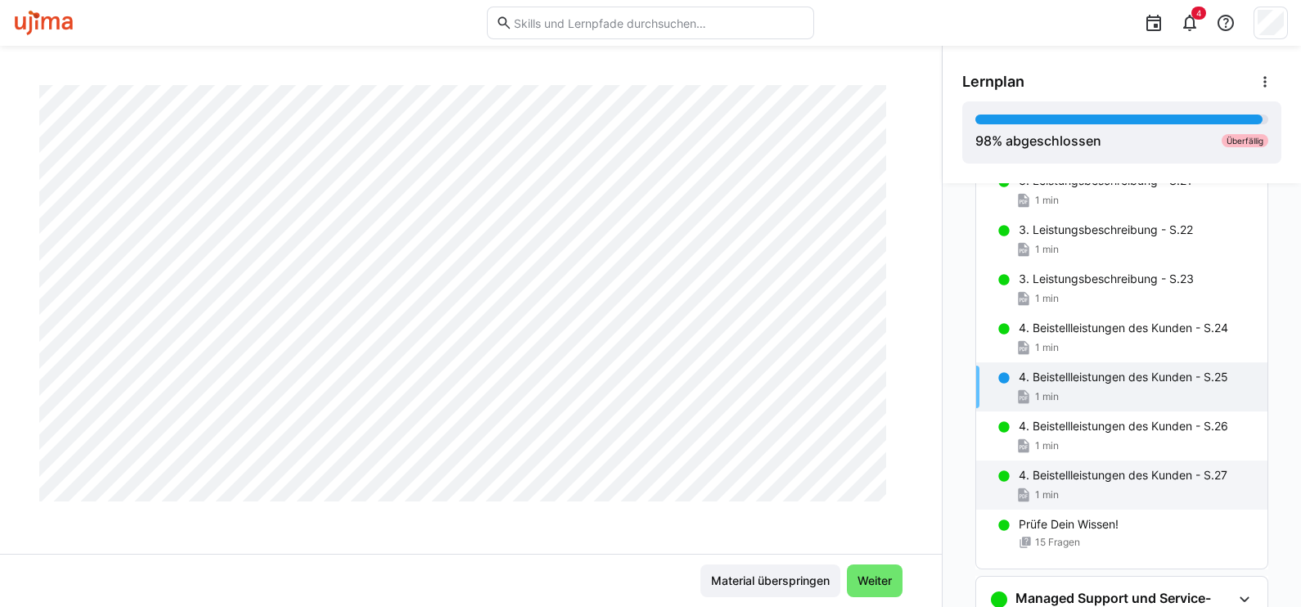
scroll to position [1215, 0]
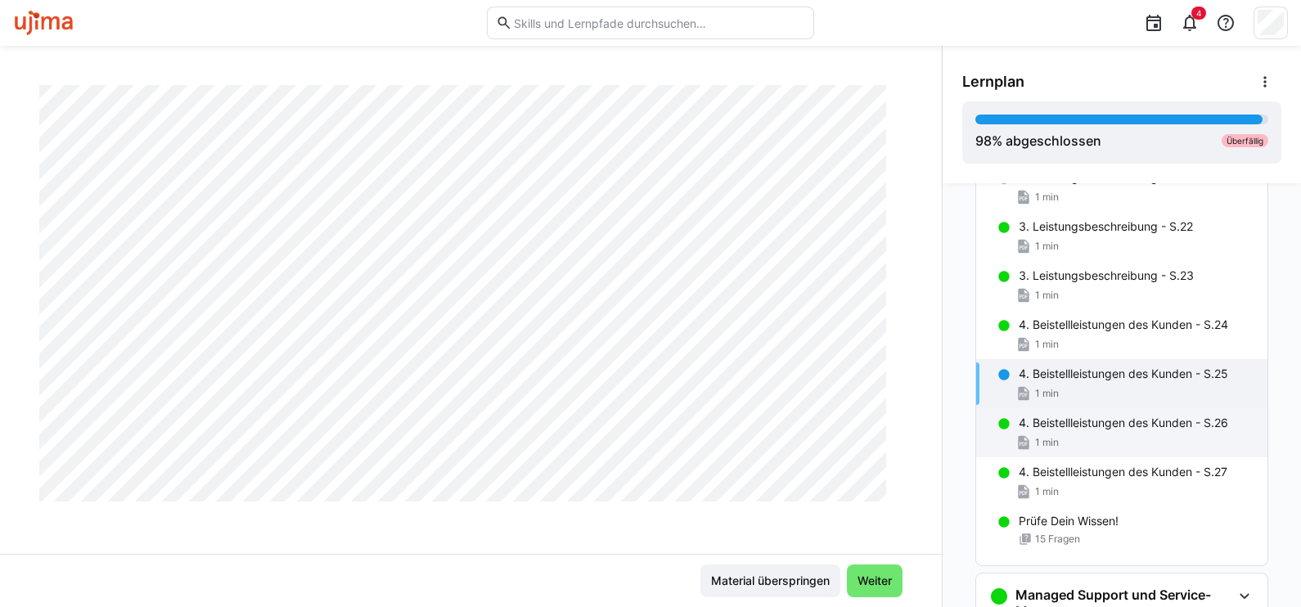
click at [1061, 429] on p "4. Beistellleistungen des Kunden - S.26" at bounding box center [1124, 423] width 210 height 16
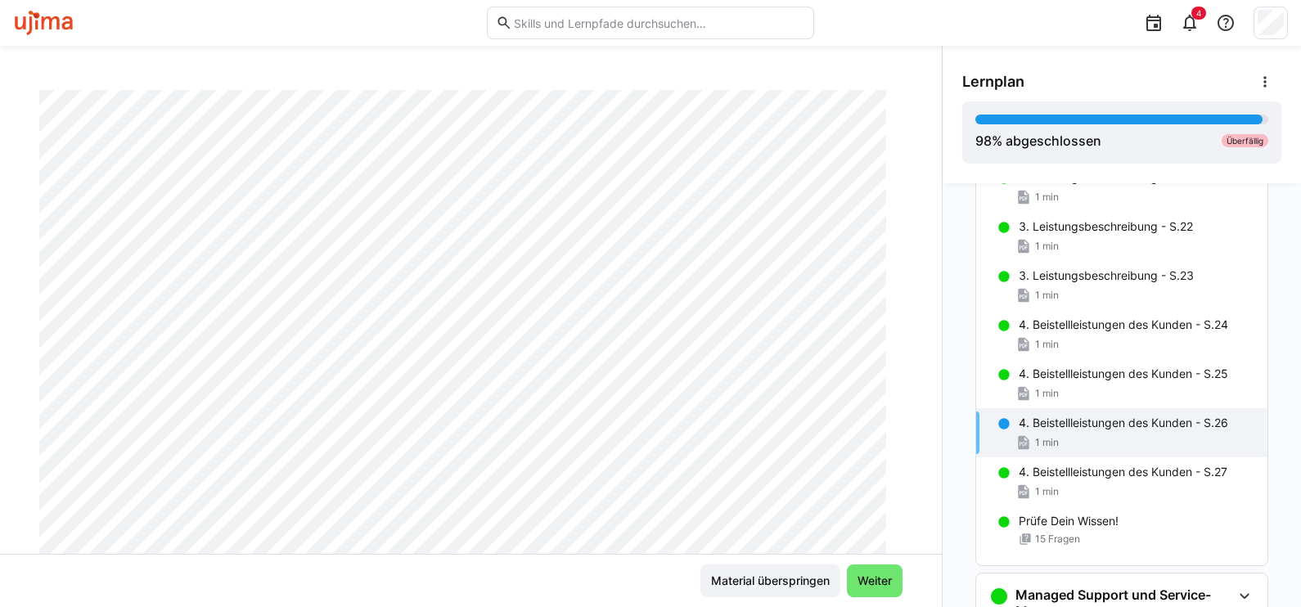
scroll to position [0, 0]
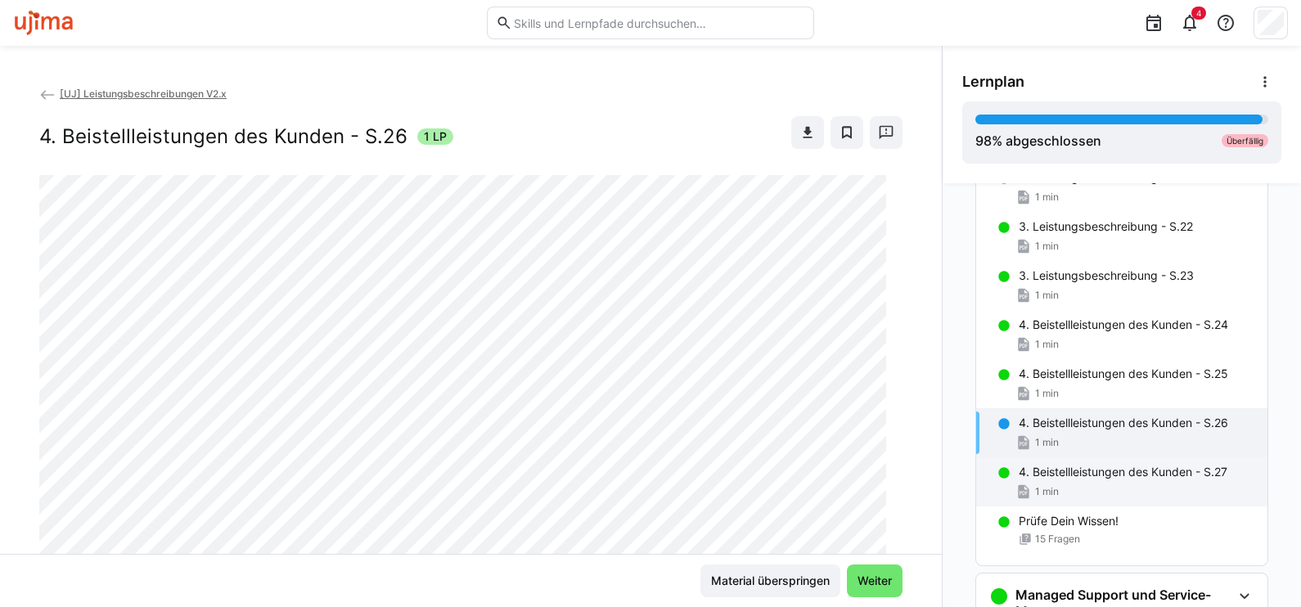
click at [1095, 481] on div "4. Beistellleistungen des Kunden - S.27 1 min" at bounding box center [1121, 481] width 291 height 49
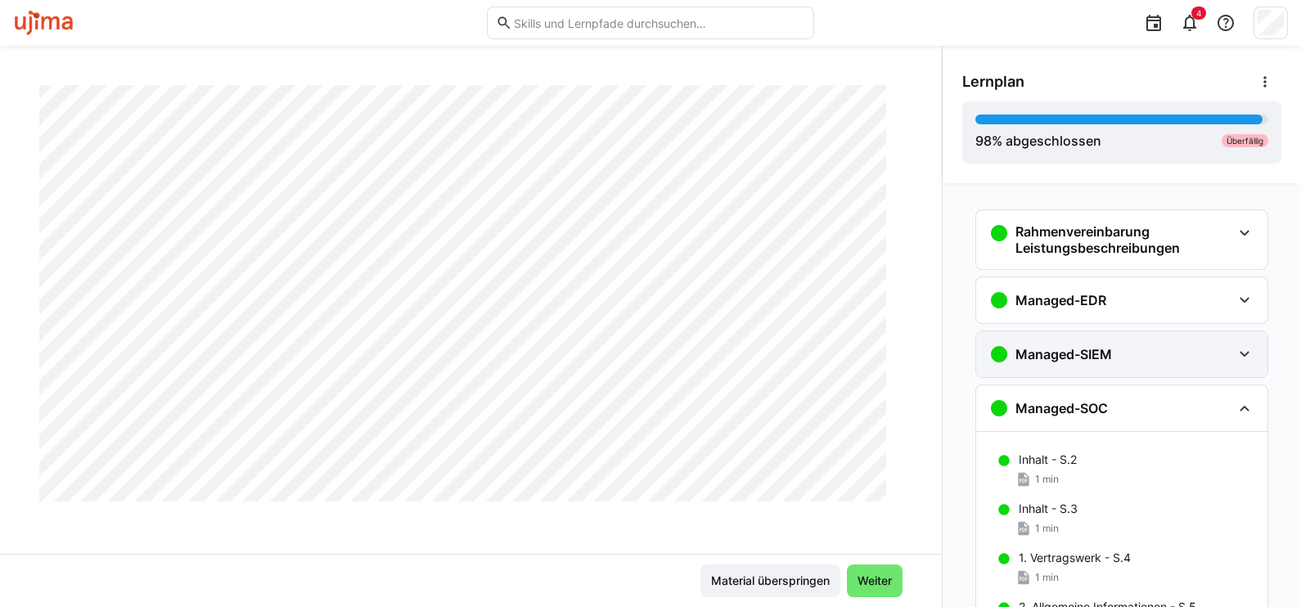
click at [1072, 355] on h3 "Managed-SIEM" at bounding box center [1064, 354] width 97 height 16
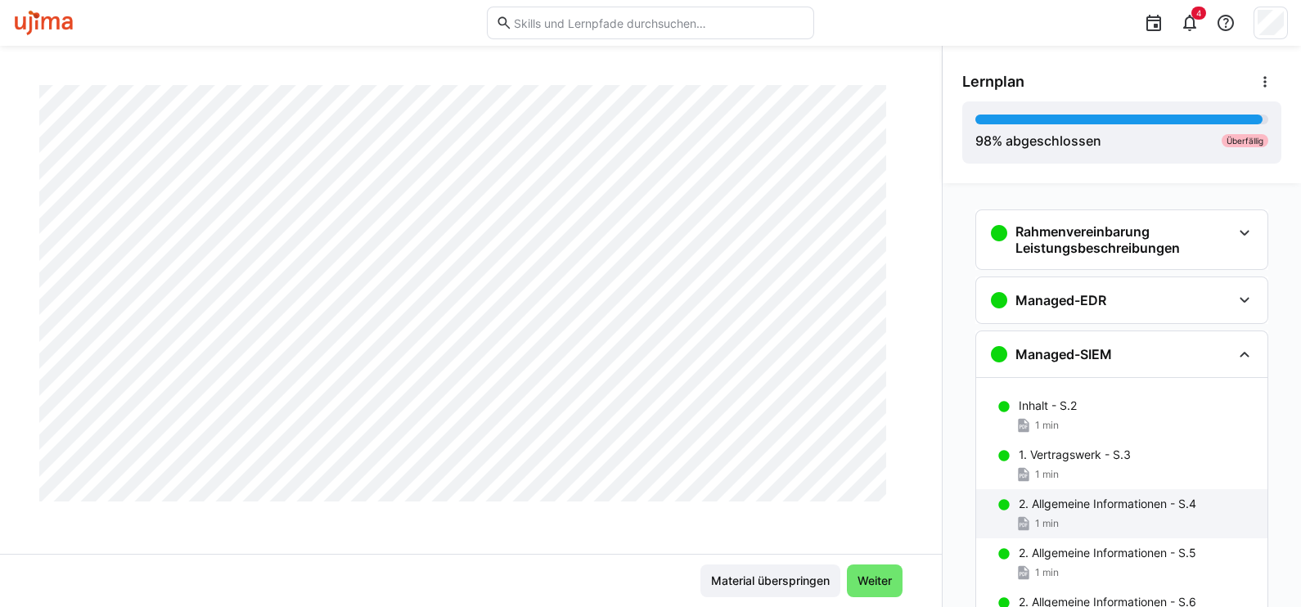
click at [1074, 506] on p "2. Allgemeine Informationen - S.4" at bounding box center [1108, 504] width 178 height 16
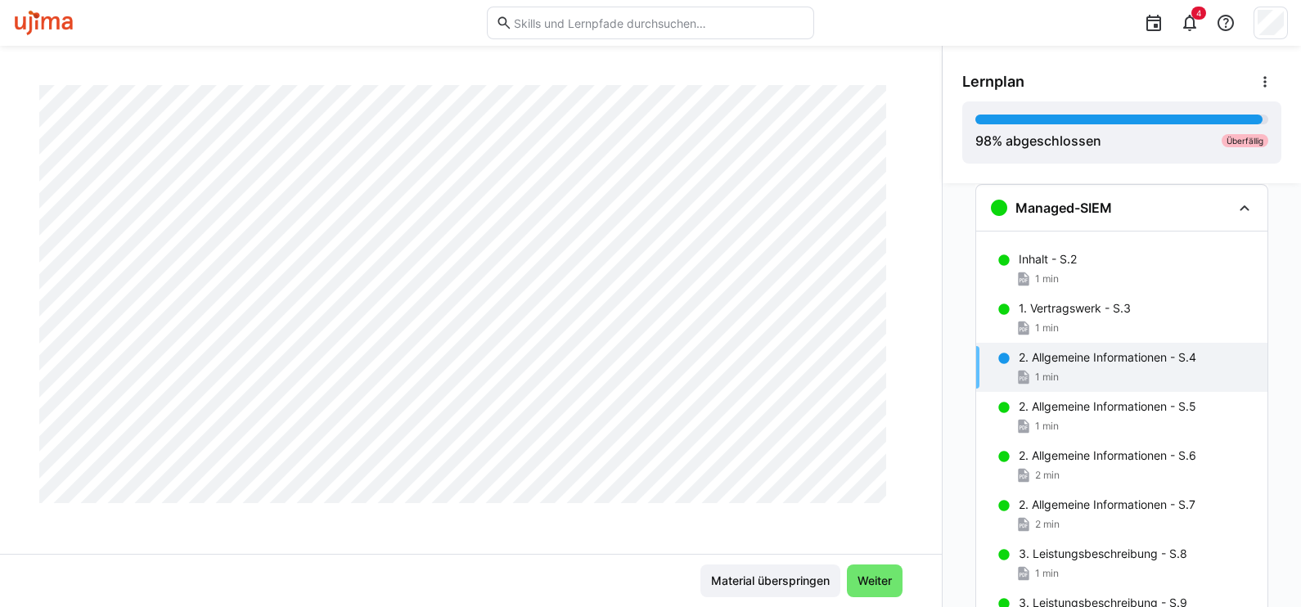
scroll to position [825, 0]
click at [1054, 422] on div "1 min" at bounding box center [1137, 426] width 236 height 16
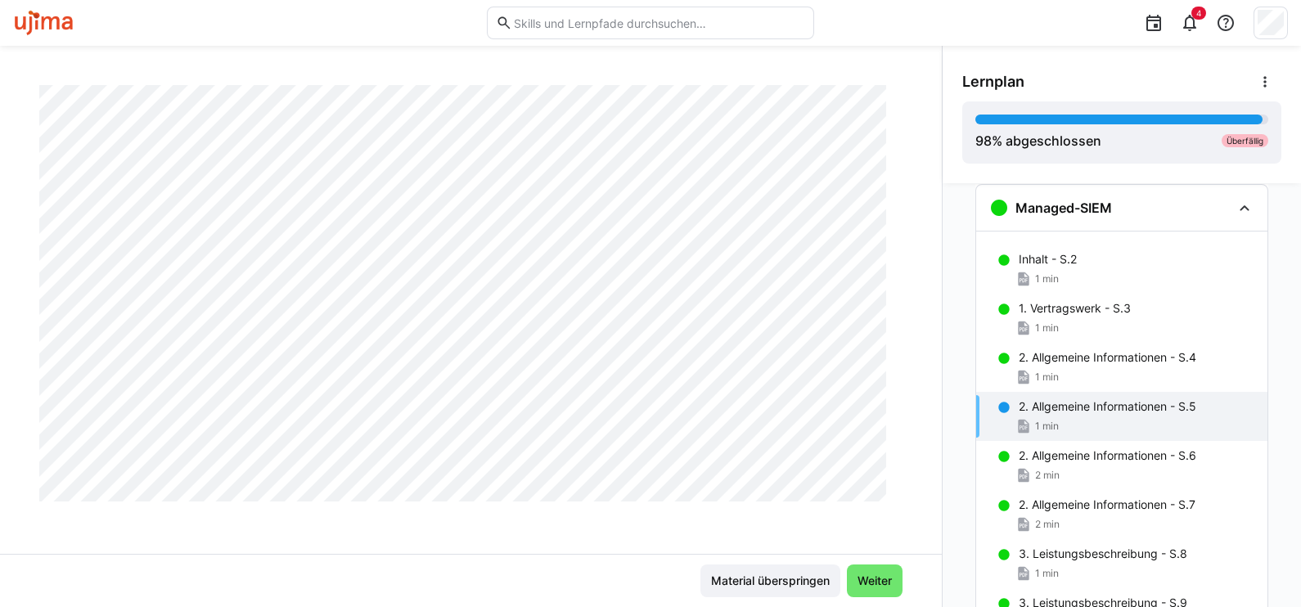
scroll to position [109, 0]
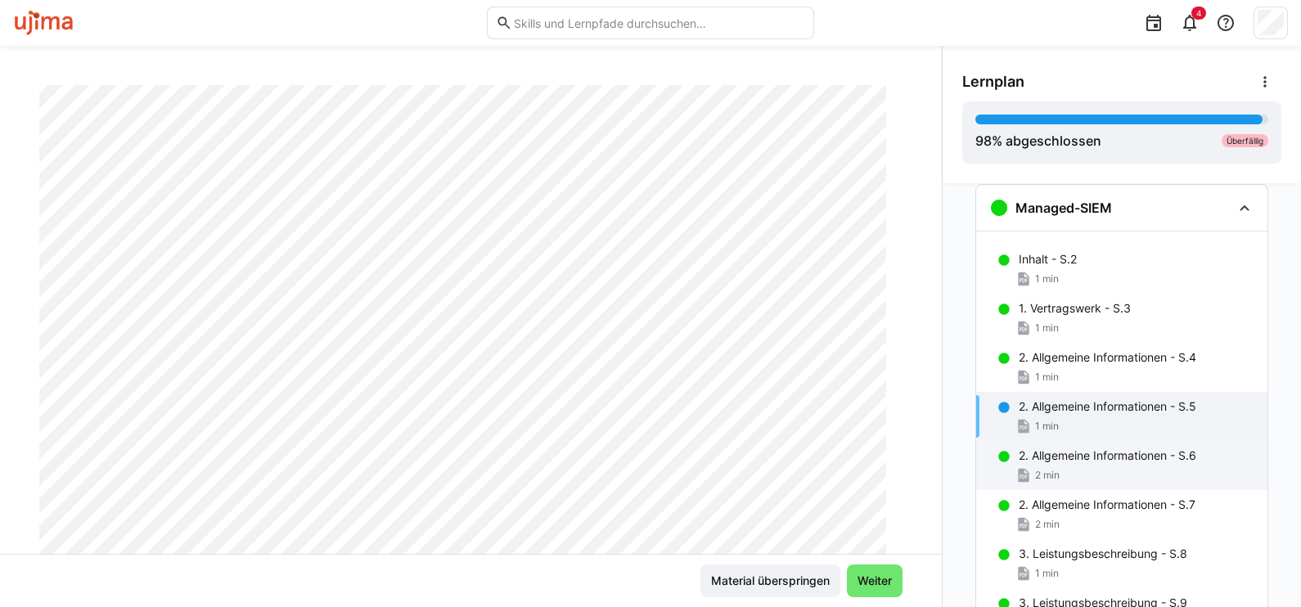
click at [1029, 464] on div "2. Allgemeine Informationen - S.6 2 min" at bounding box center [1121, 465] width 291 height 49
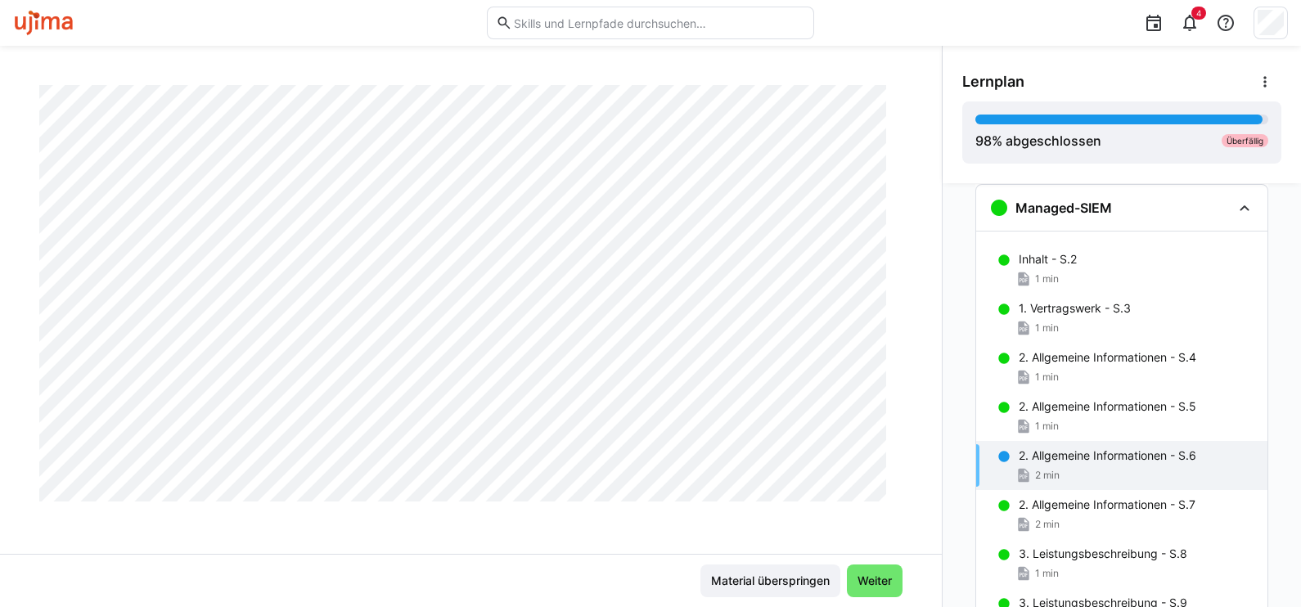
scroll to position [825, 0]
click at [1036, 505] on p "2. Allgemeine Informationen - S.7" at bounding box center [1107, 505] width 177 height 16
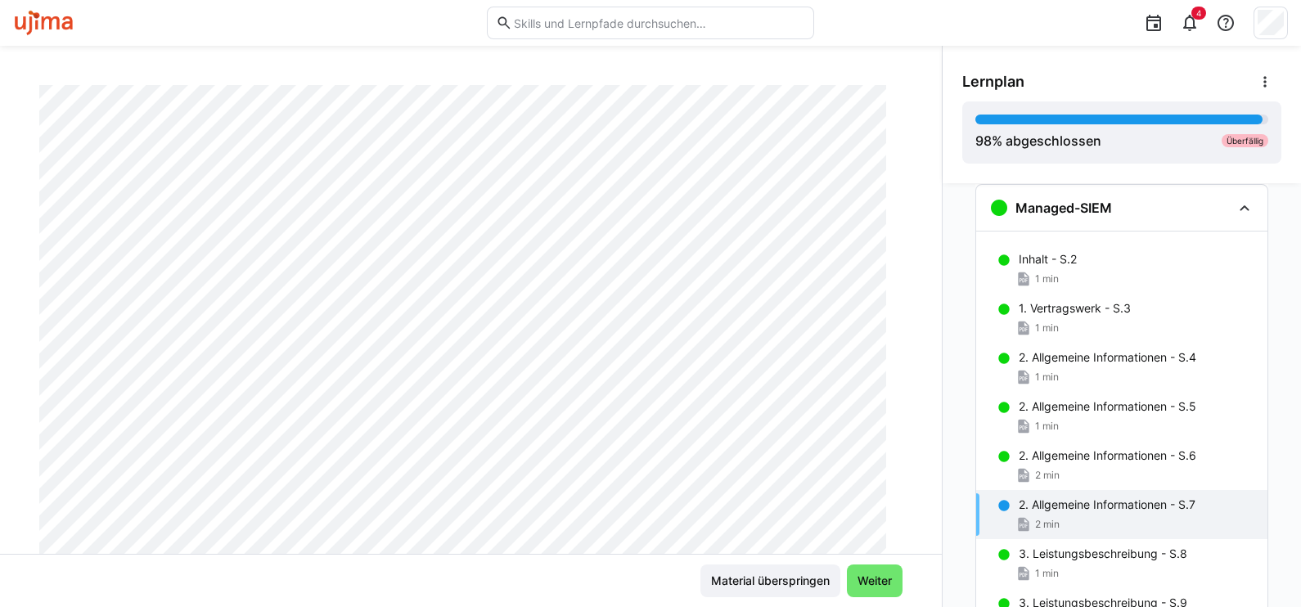
scroll to position [7, 0]
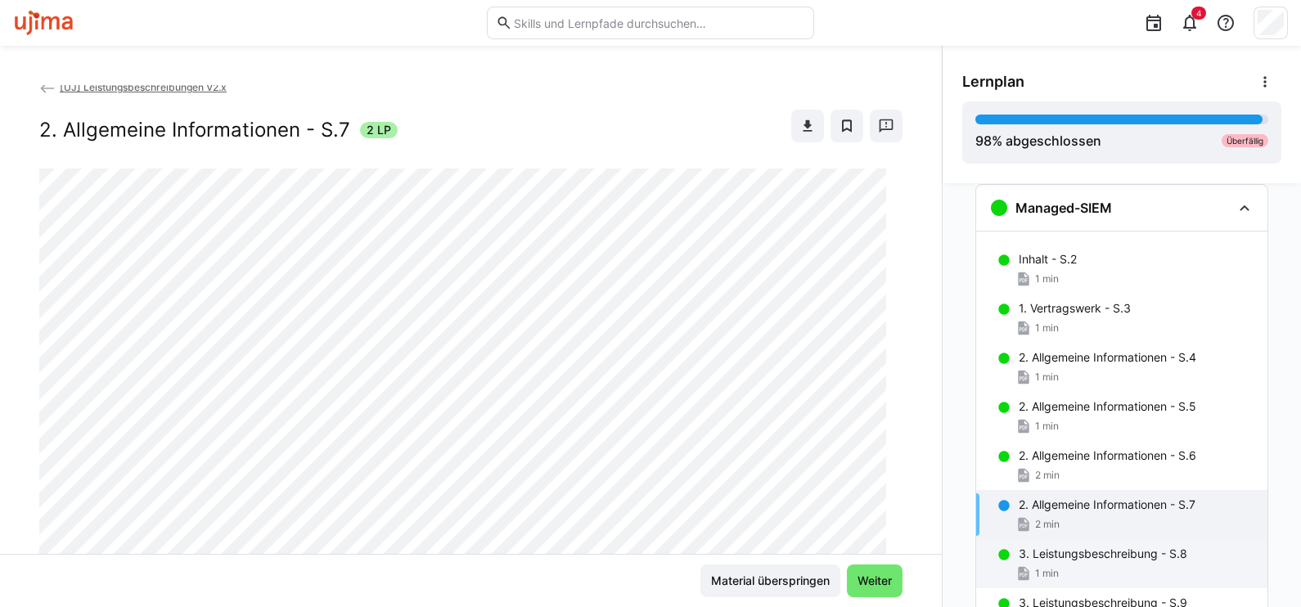
click at [1034, 552] on p "3. Leistungsbeschreibung - S.8" at bounding box center [1103, 554] width 169 height 16
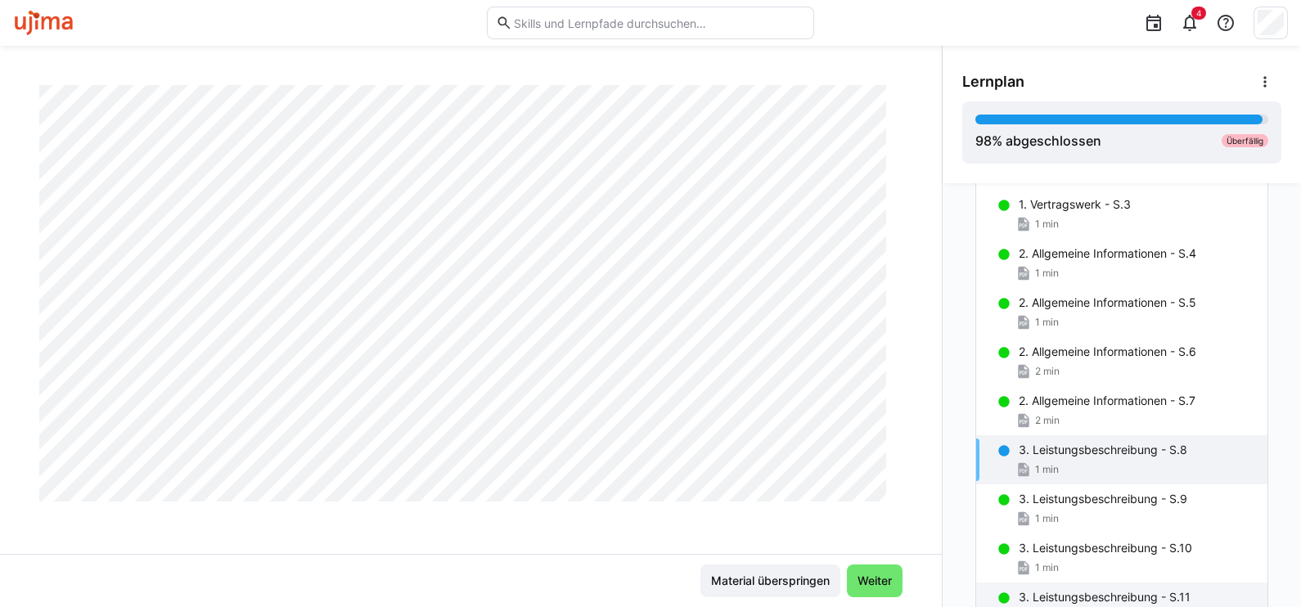
scroll to position [351, 0]
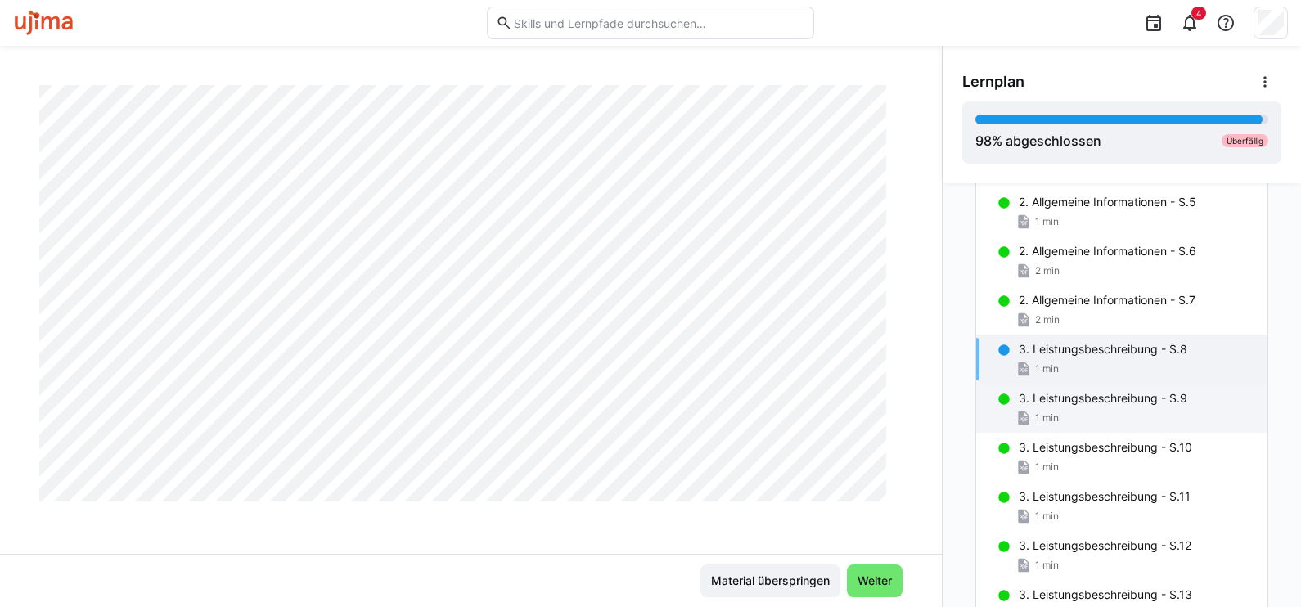
click at [1046, 410] on div "1 min" at bounding box center [1037, 418] width 43 height 16
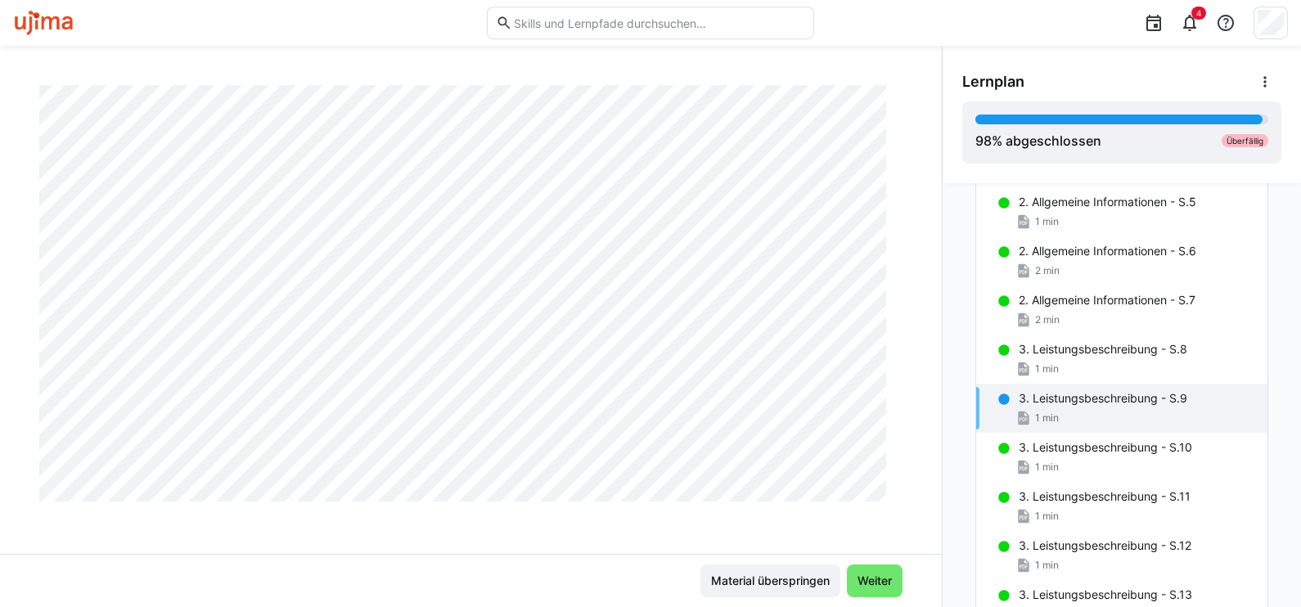
scroll to position [7, 0]
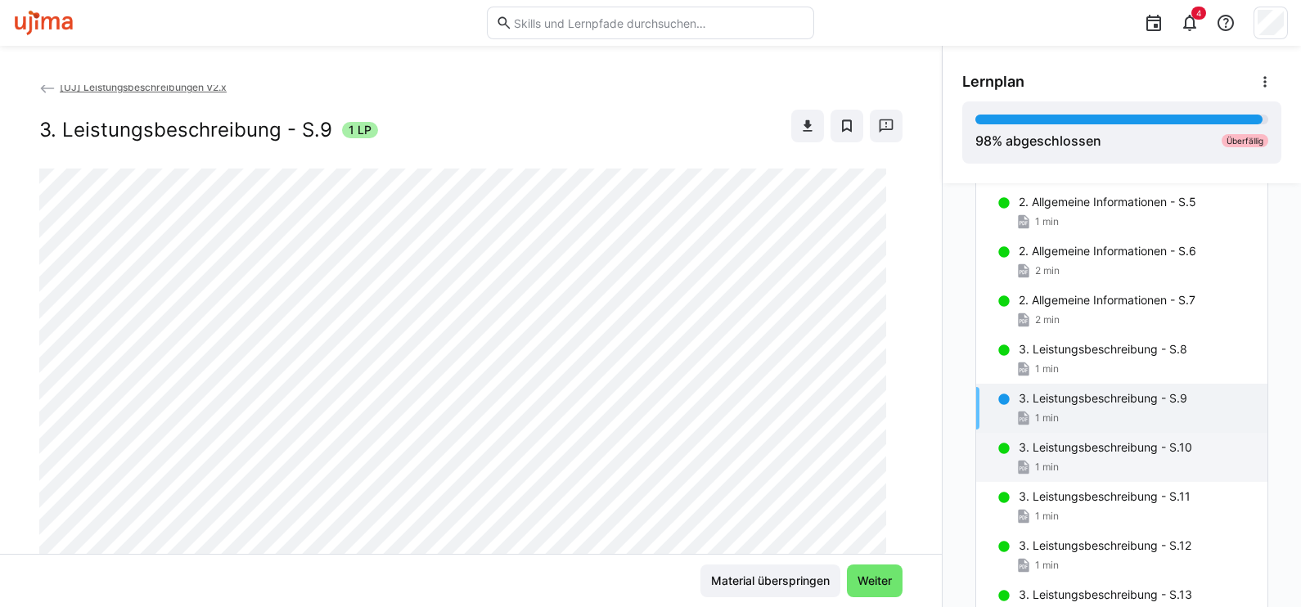
click at [1025, 453] on p "3. Leistungsbeschreibung - S.10" at bounding box center [1106, 447] width 174 height 16
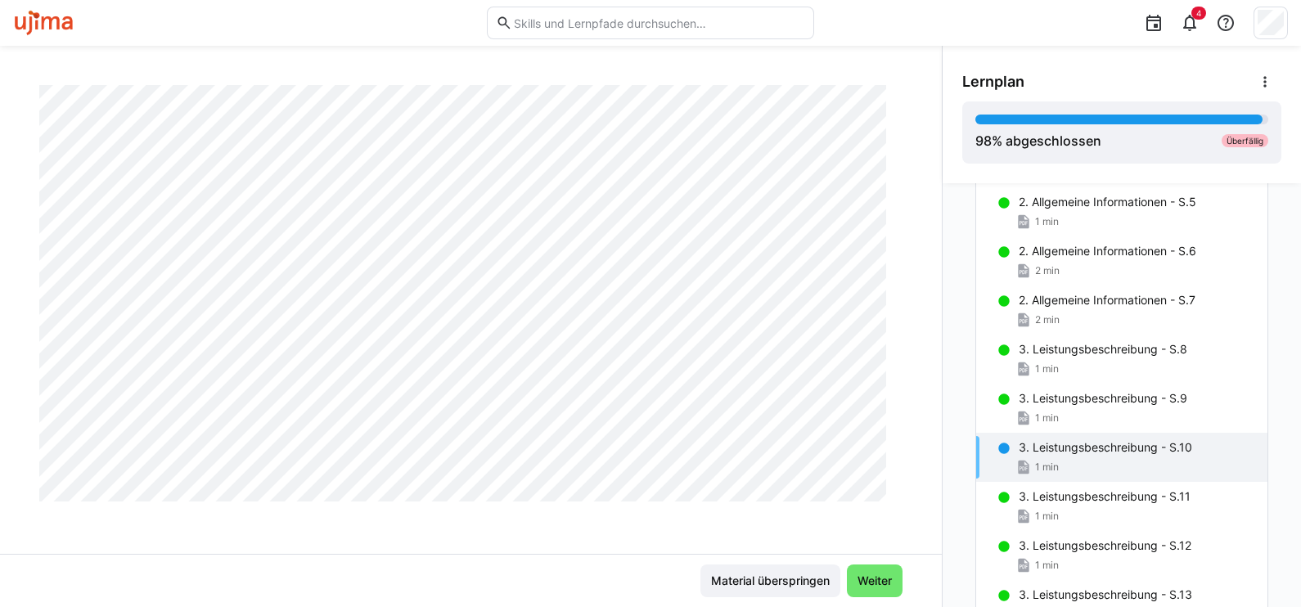
scroll to position [825, 0]
click at [1045, 510] on span "1 min" at bounding box center [1047, 516] width 24 height 13
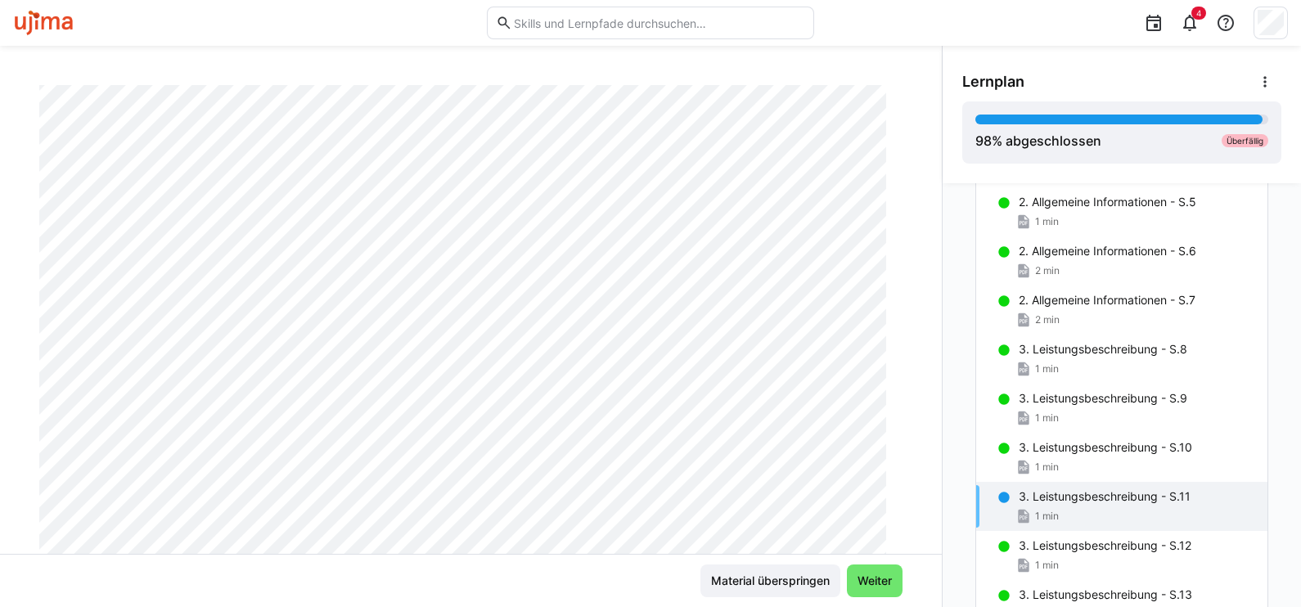
scroll to position [109, 0]
click at [1039, 549] on p "3. Leistungsbeschreibung - S.12" at bounding box center [1105, 546] width 173 height 16
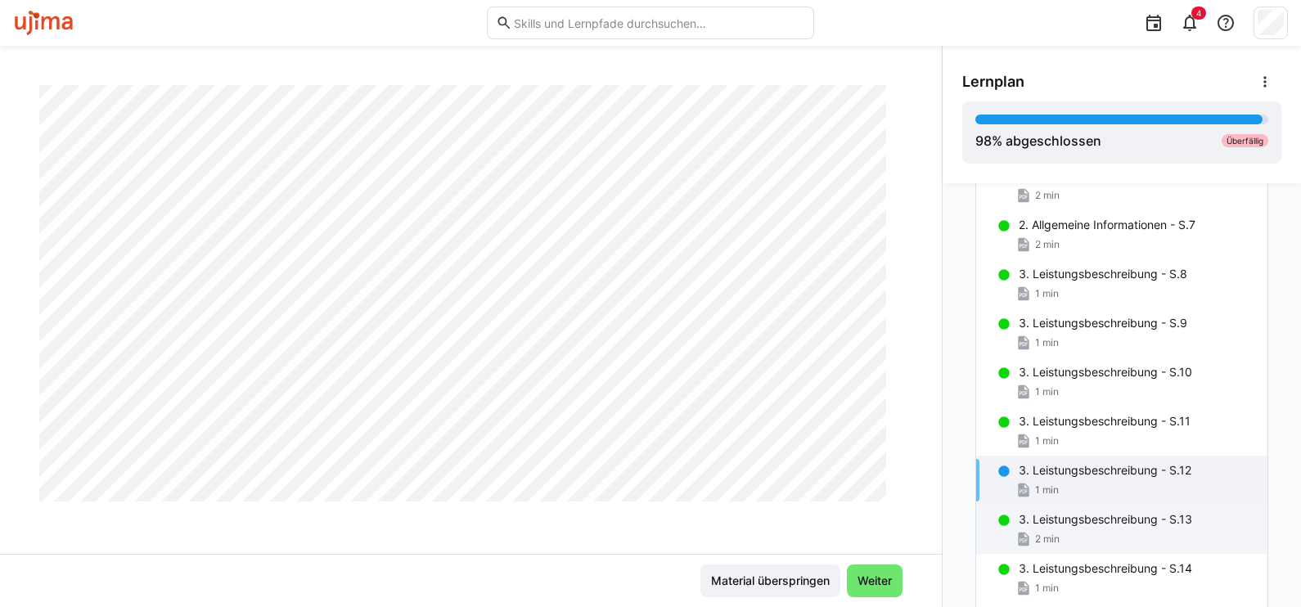
scroll to position [556, 0]
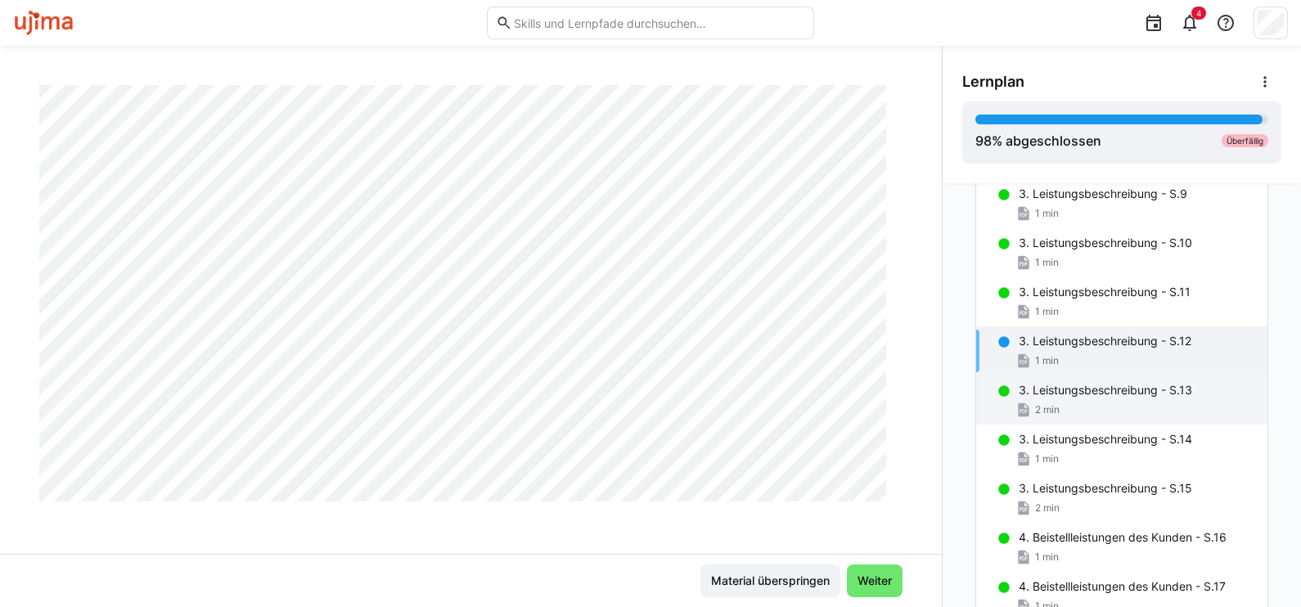
click at [1052, 405] on div "2 min" at bounding box center [1137, 410] width 236 height 16
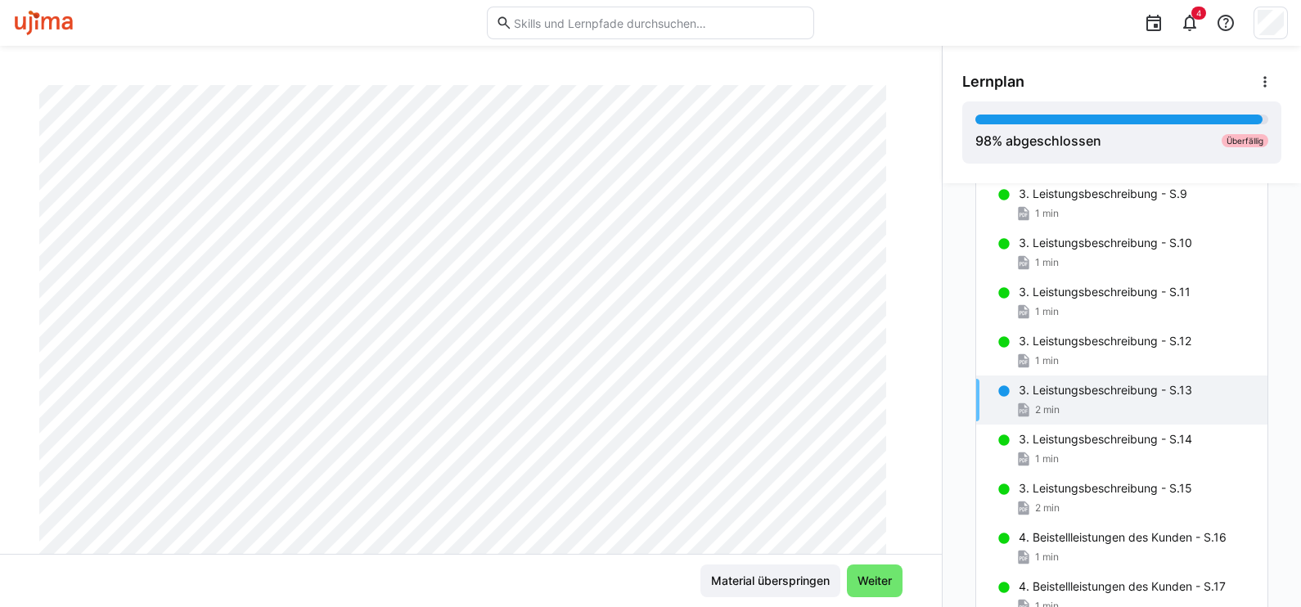
scroll to position [313, 0]
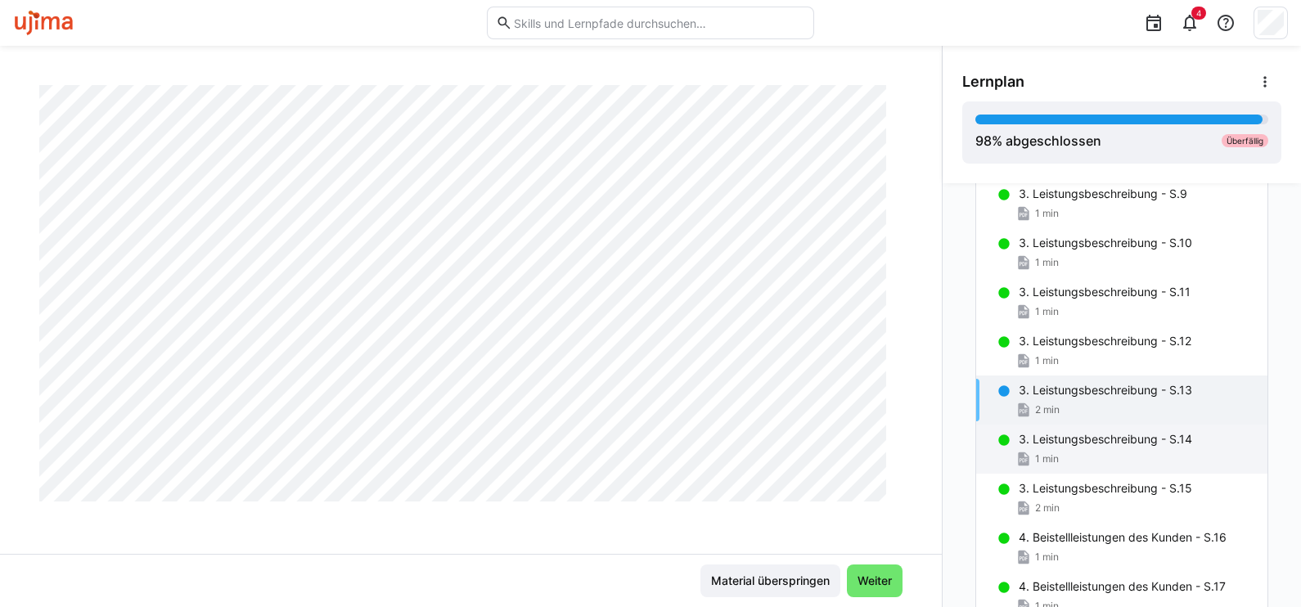
click at [1035, 451] on div "1 min" at bounding box center [1037, 459] width 43 height 16
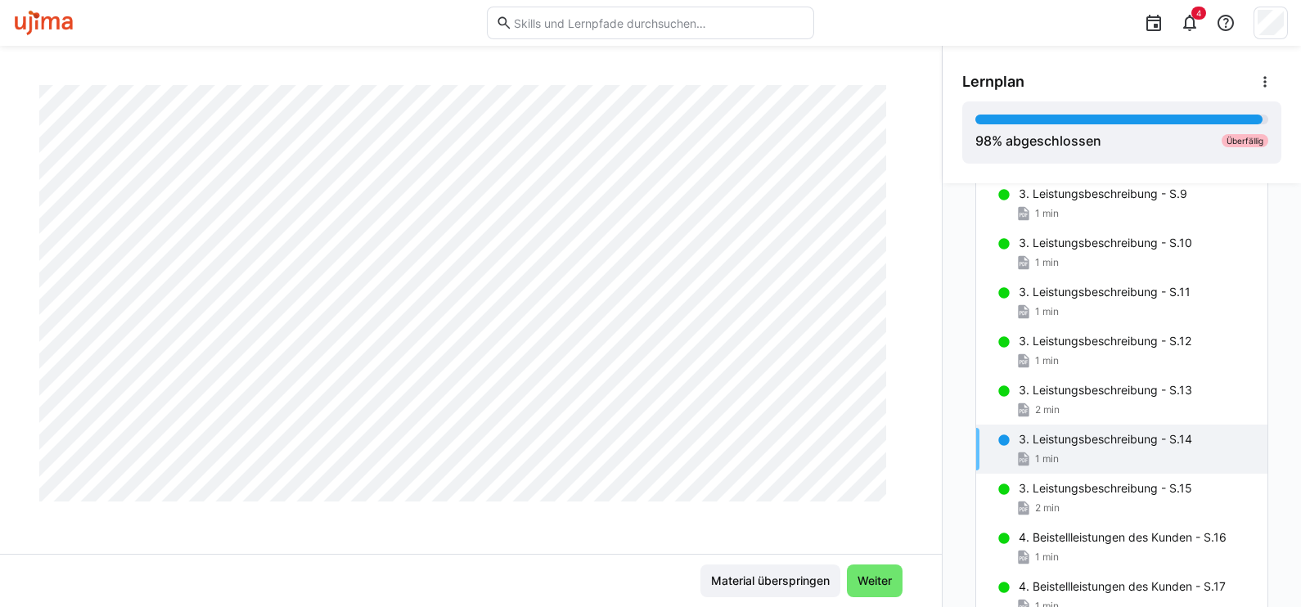
scroll to position [825, 0]
click at [1083, 500] on div "2 min" at bounding box center [1137, 508] width 236 height 16
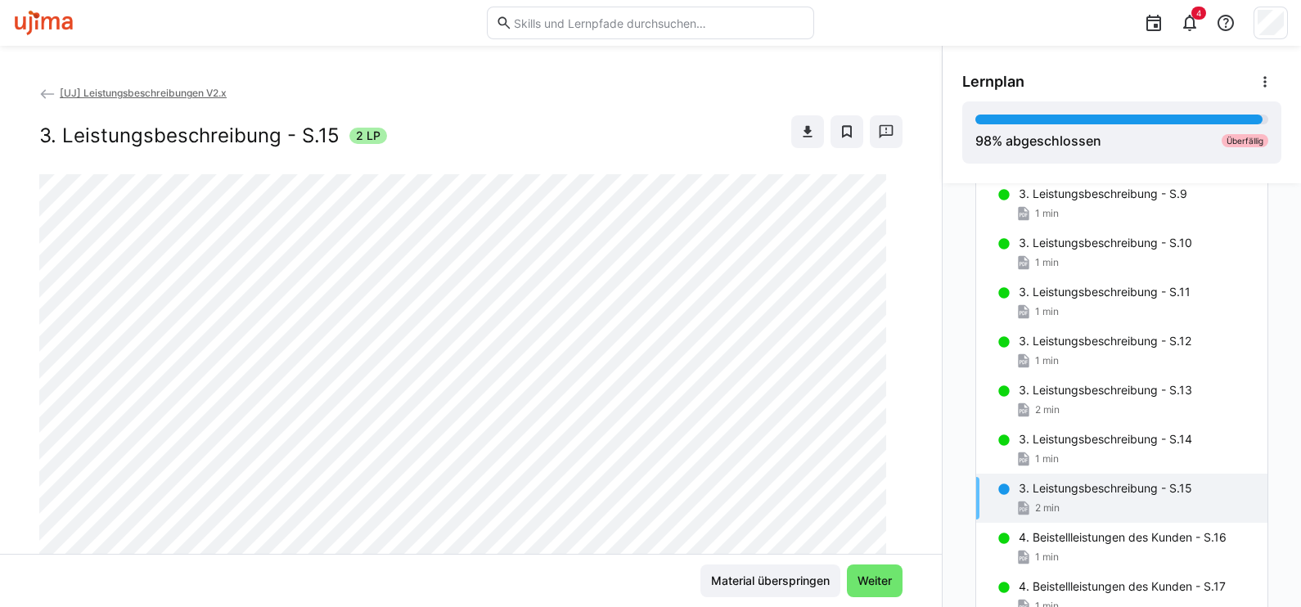
scroll to position [0, 0]
click at [1080, 547] on div "4. Beistellleistungen des Kunden - S.16 1 min" at bounding box center [1121, 547] width 291 height 49
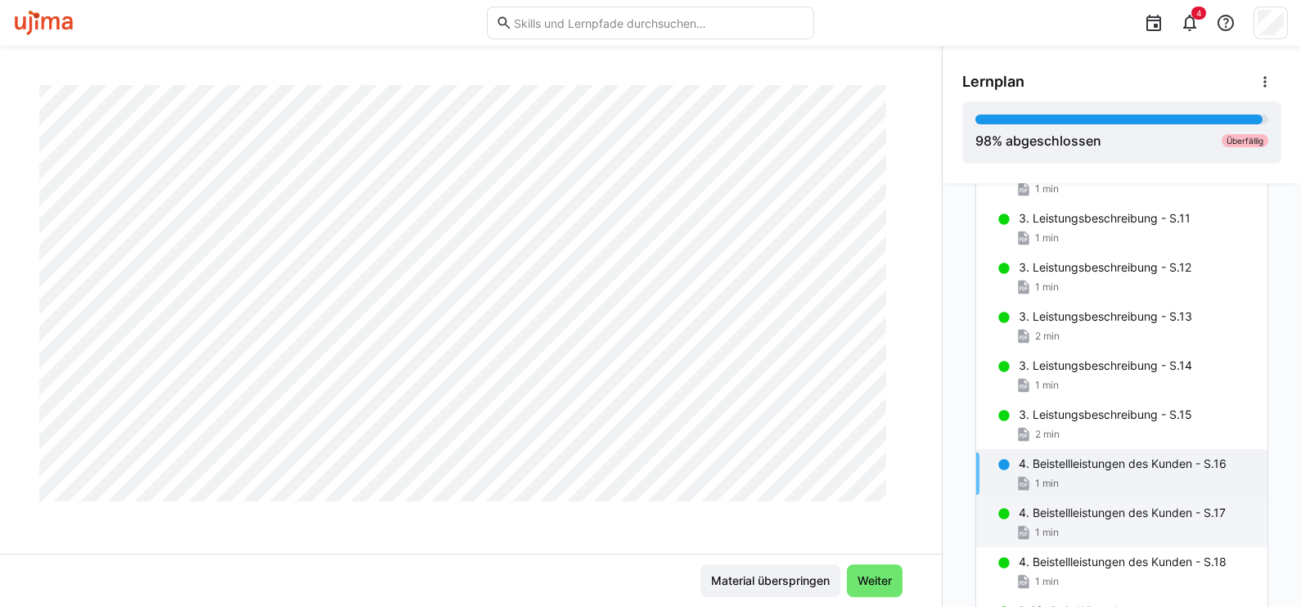
scroll to position [760, 0]
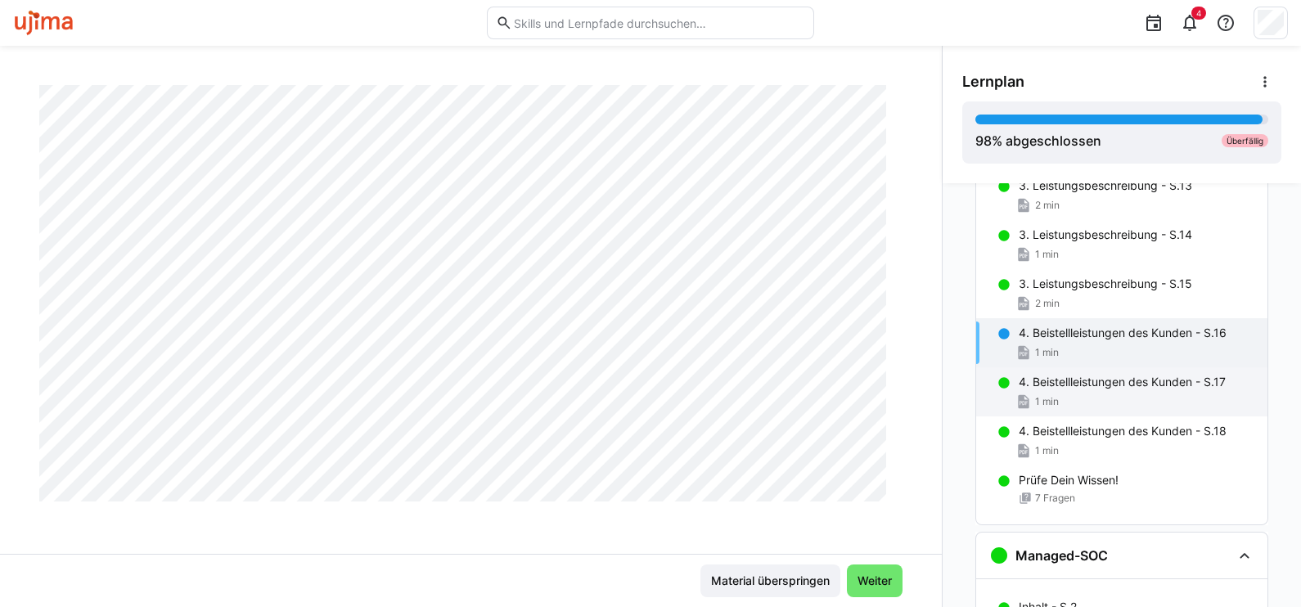
click at [1049, 399] on span "1 min" at bounding box center [1047, 401] width 24 height 13
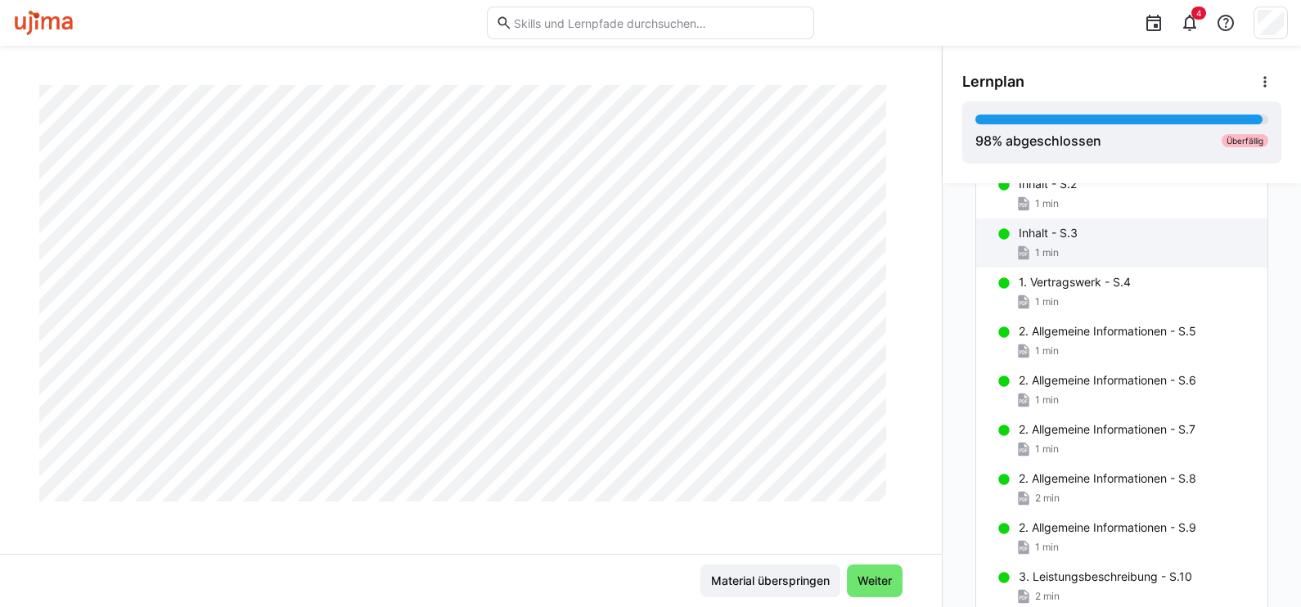
scroll to position [1223, 0]
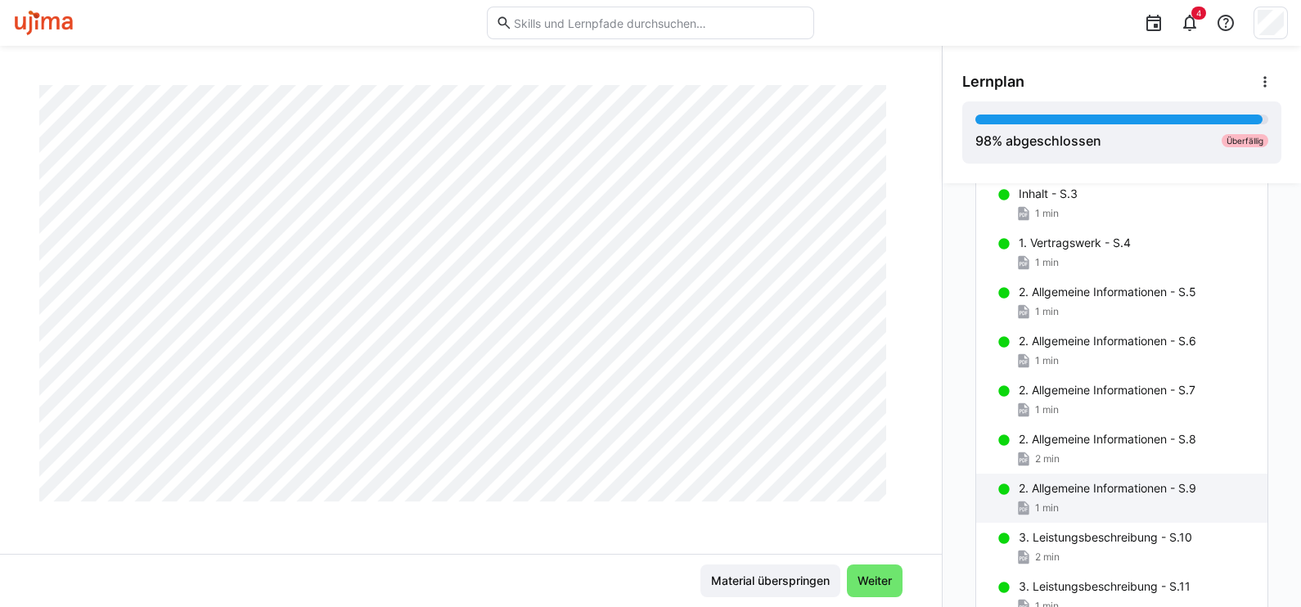
click at [1063, 491] on p "2. Allgemeine Informationen - S.9" at bounding box center [1108, 488] width 178 height 16
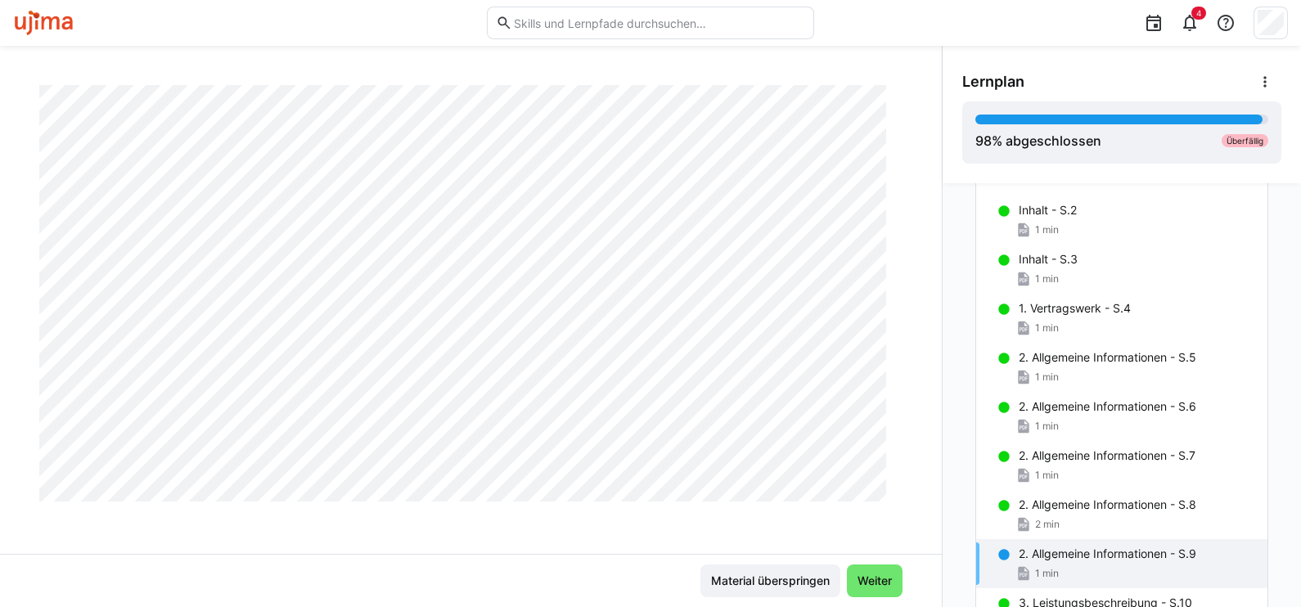
scroll to position [1108, 0]
click at [1074, 552] on p "2. Allgemeine Informationen - S.8" at bounding box center [1108, 554] width 178 height 16
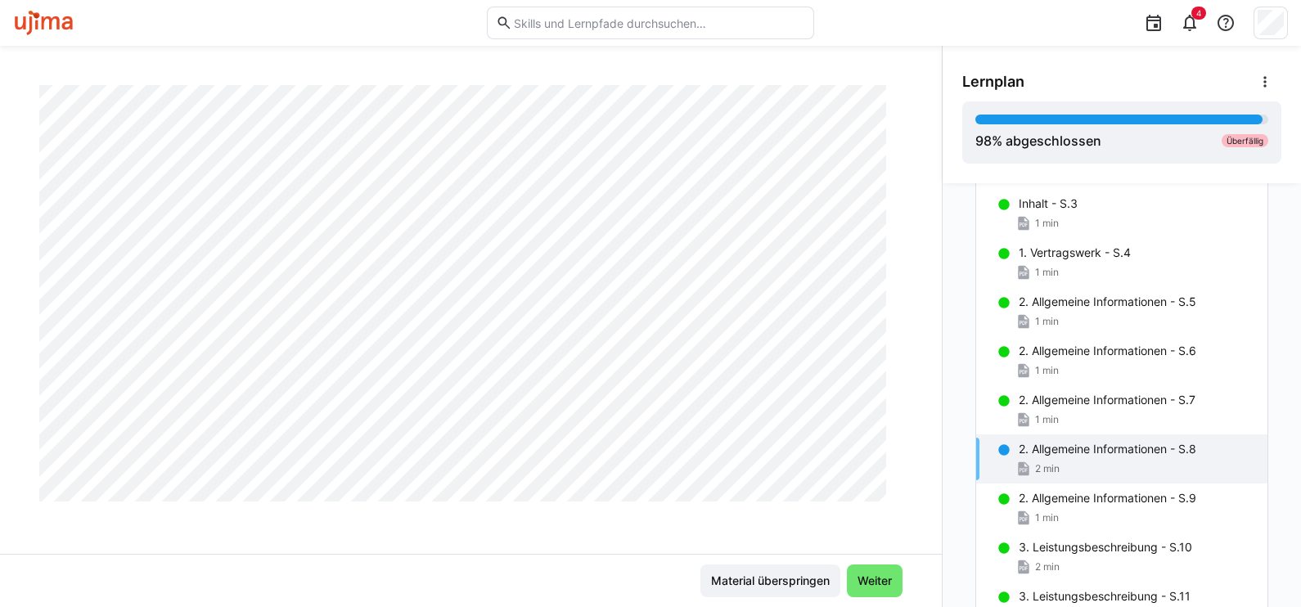
scroll to position [1313, 0]
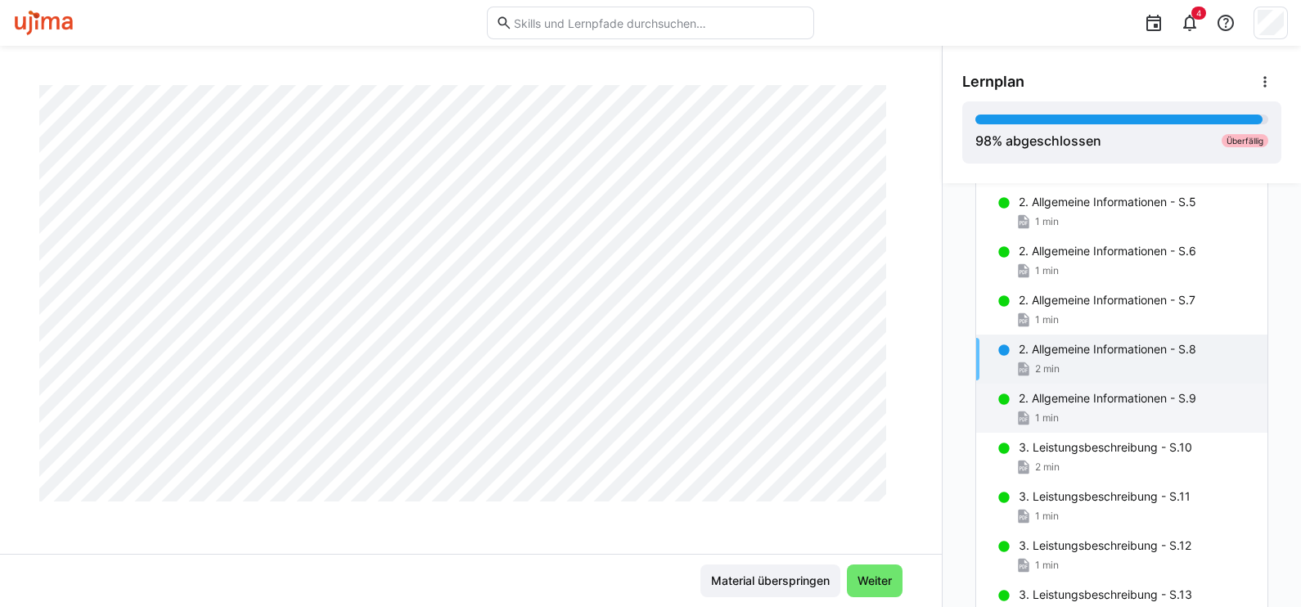
click at [1056, 410] on div "1 min" at bounding box center [1137, 418] width 236 height 16
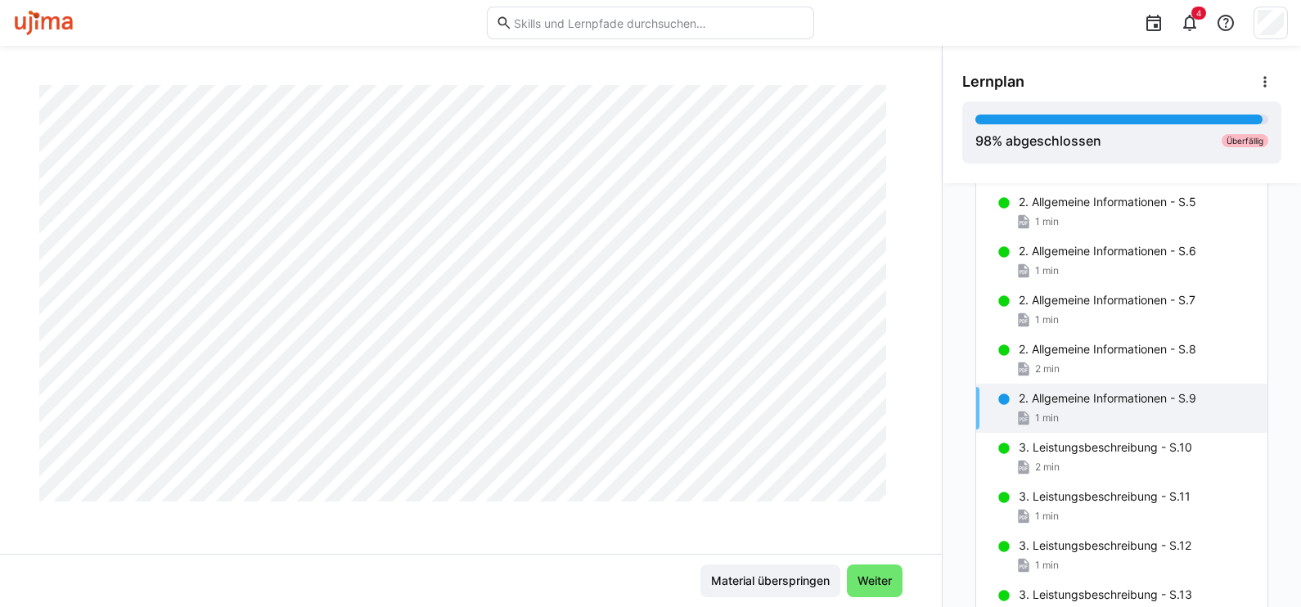
scroll to position [313, 0]
click at [1059, 463] on div "2 min" at bounding box center [1137, 467] width 236 height 16
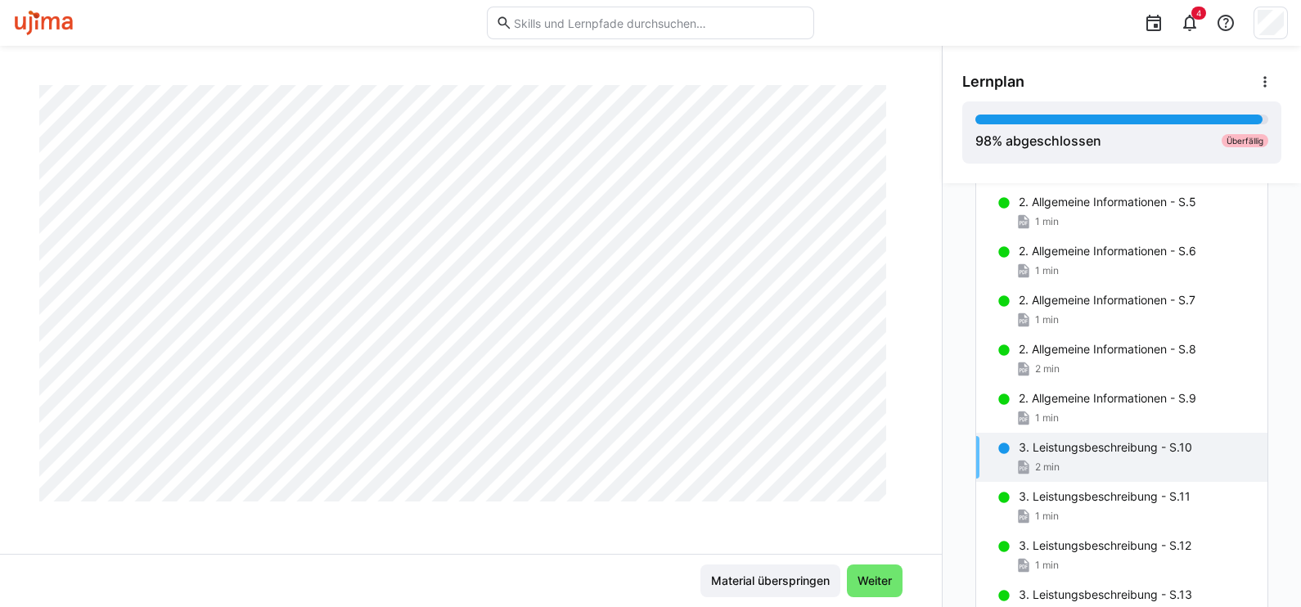
scroll to position [825, 0]
click at [1122, 503] on div "3. Leistungsbeschreibung - S.11 1 min" at bounding box center [1121, 506] width 291 height 49
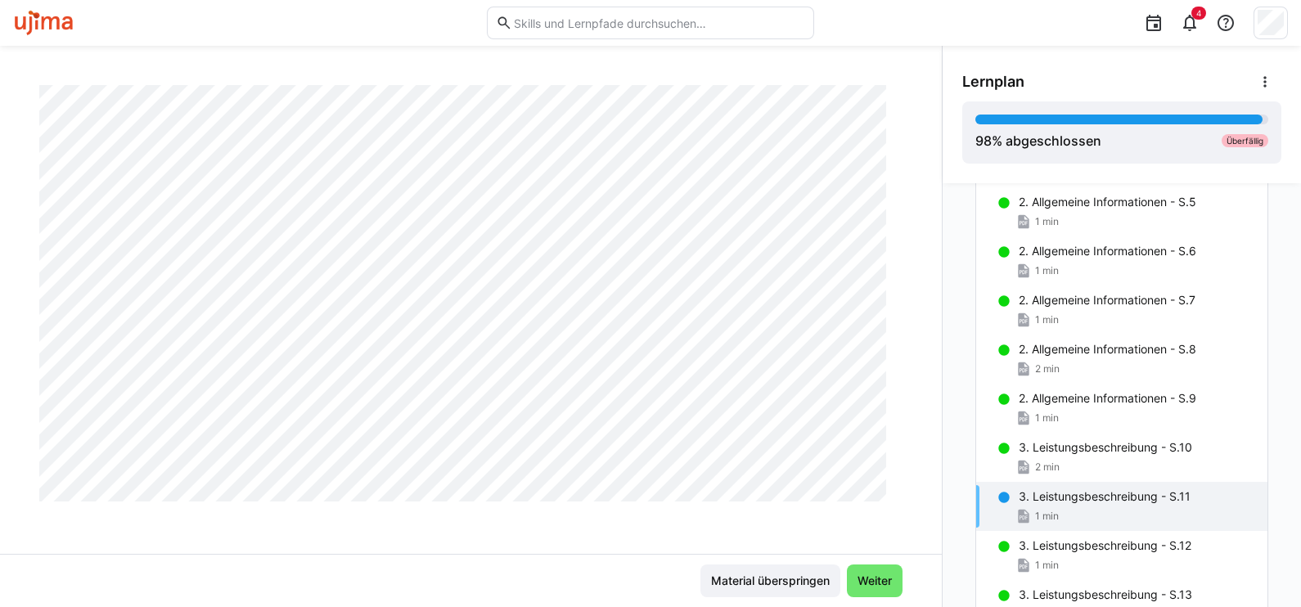
scroll to position [818, 0]
click at [1056, 547] on p "3. Leistungsbeschreibung - S.12" at bounding box center [1105, 546] width 173 height 16
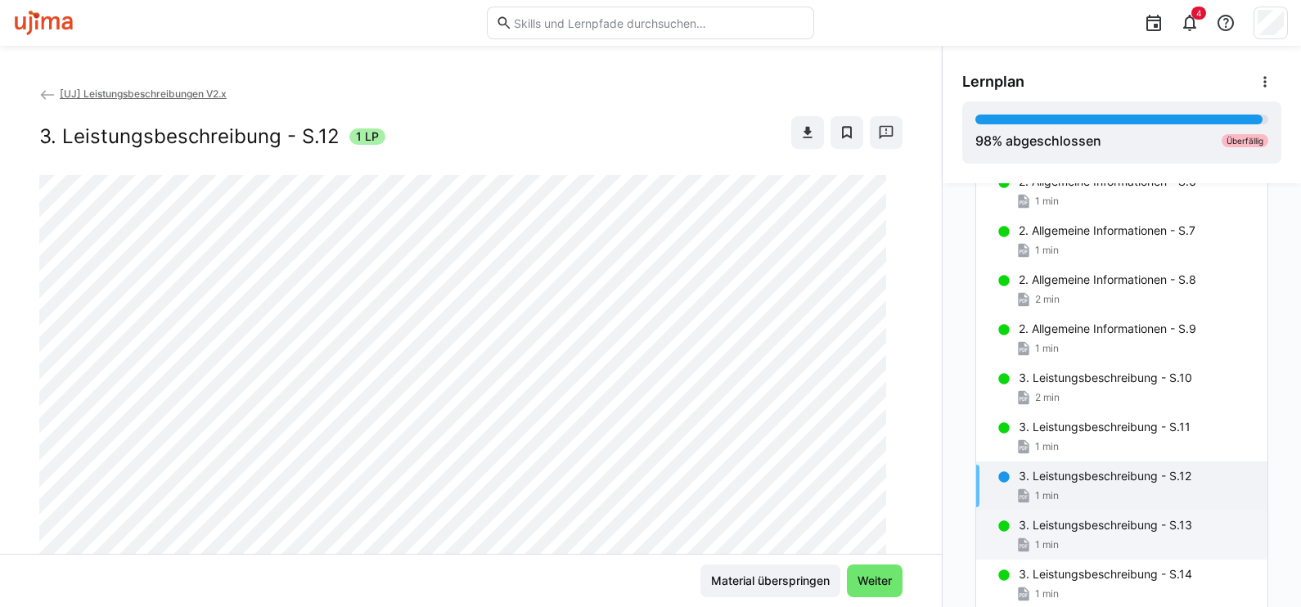
scroll to position [1415, 0]
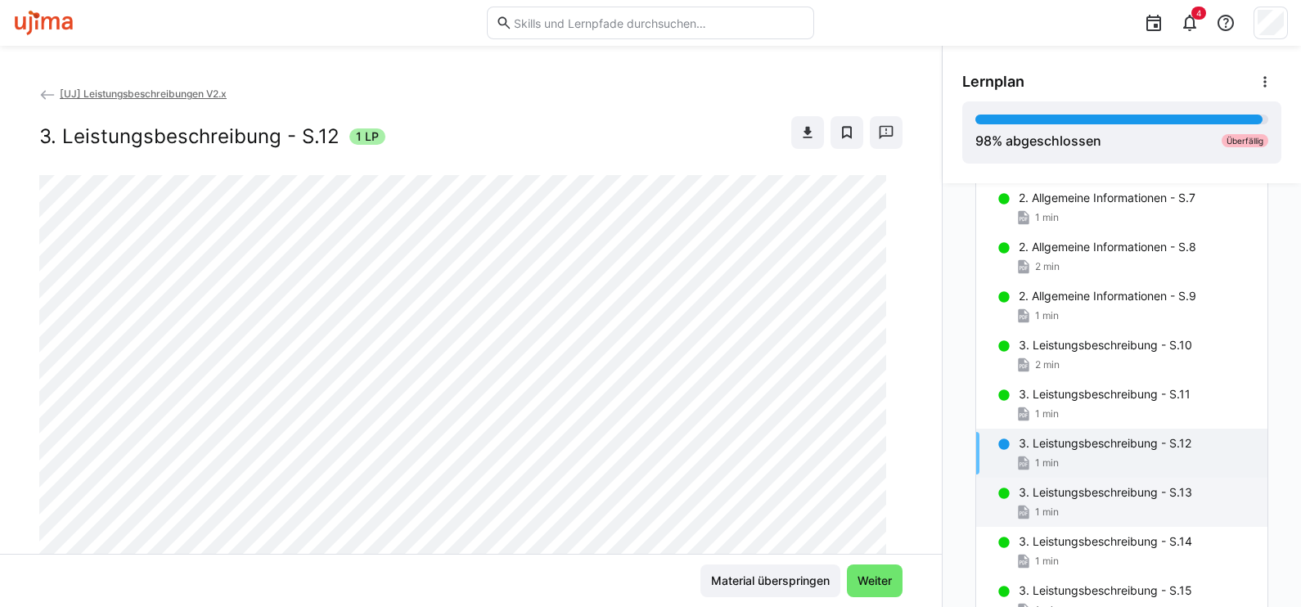
click at [1061, 510] on div "1 min" at bounding box center [1137, 512] width 236 height 16
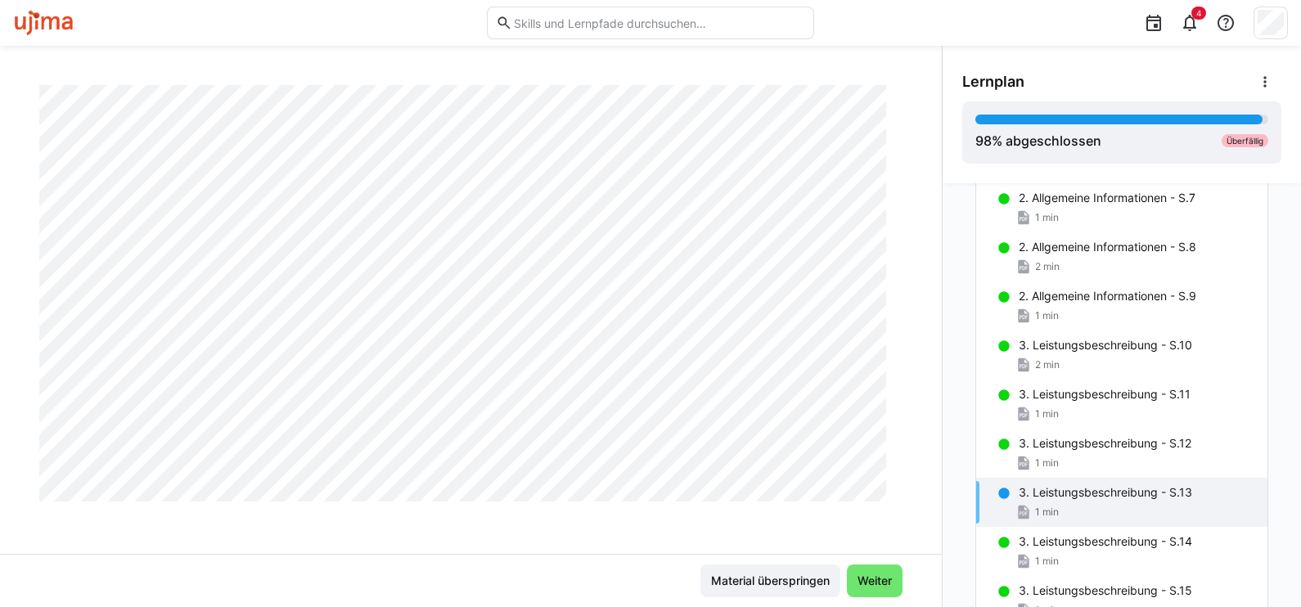
scroll to position [825, 0]
click at [1076, 543] on p "3. Leistungsbeschreibung - S.14" at bounding box center [1106, 542] width 174 height 16
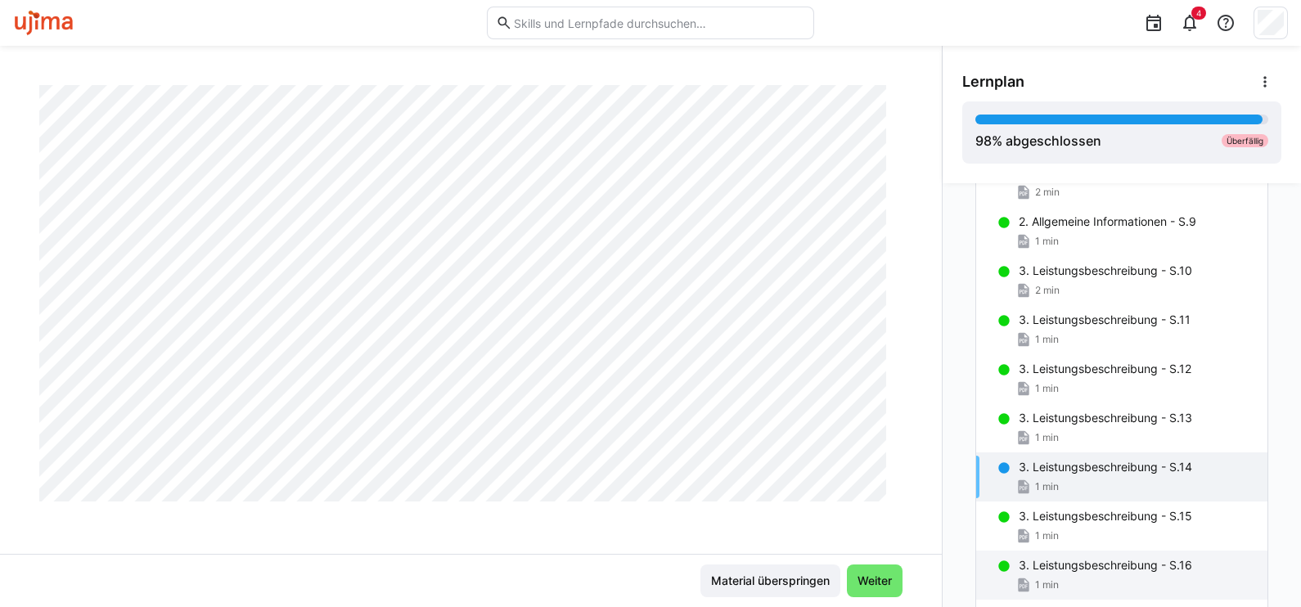
scroll to position [1517, 0]
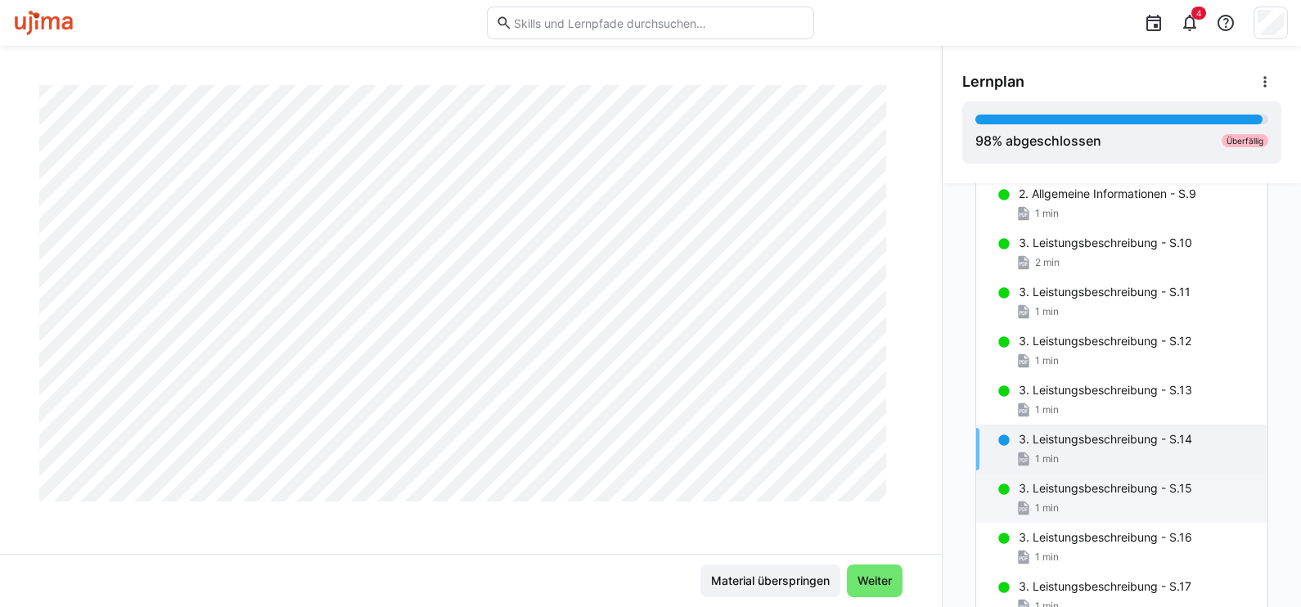
click at [1119, 504] on div "1 min" at bounding box center [1137, 508] width 236 height 16
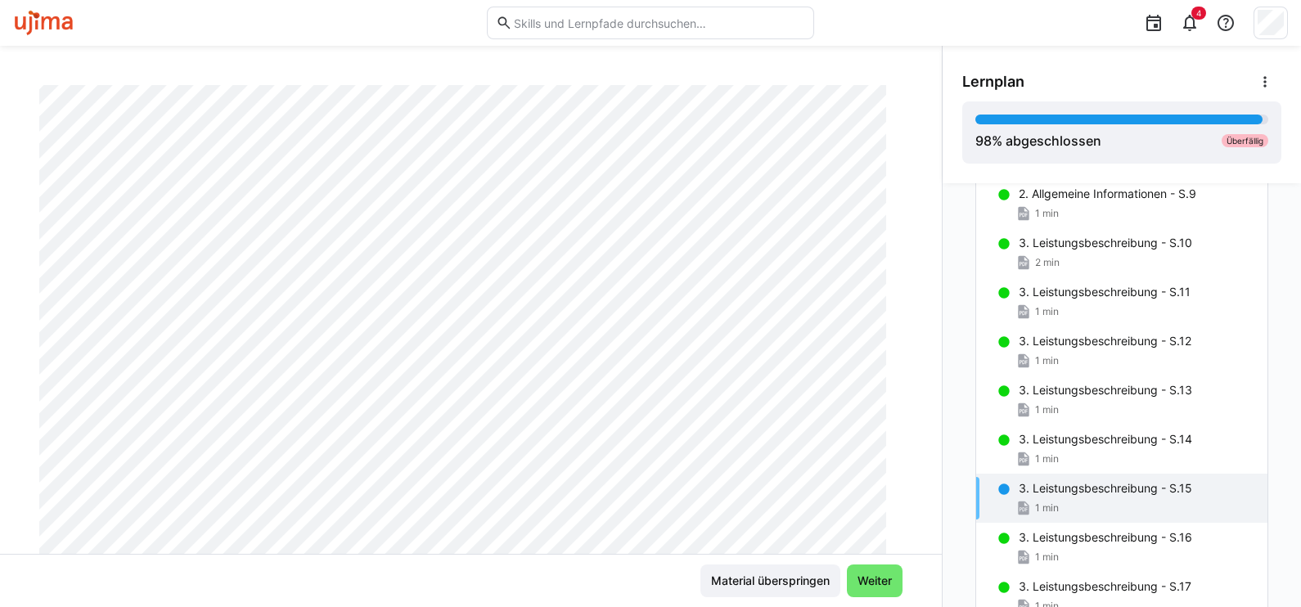
scroll to position [109, 0]
click at [1115, 451] on div "1 min" at bounding box center [1137, 459] width 236 height 16
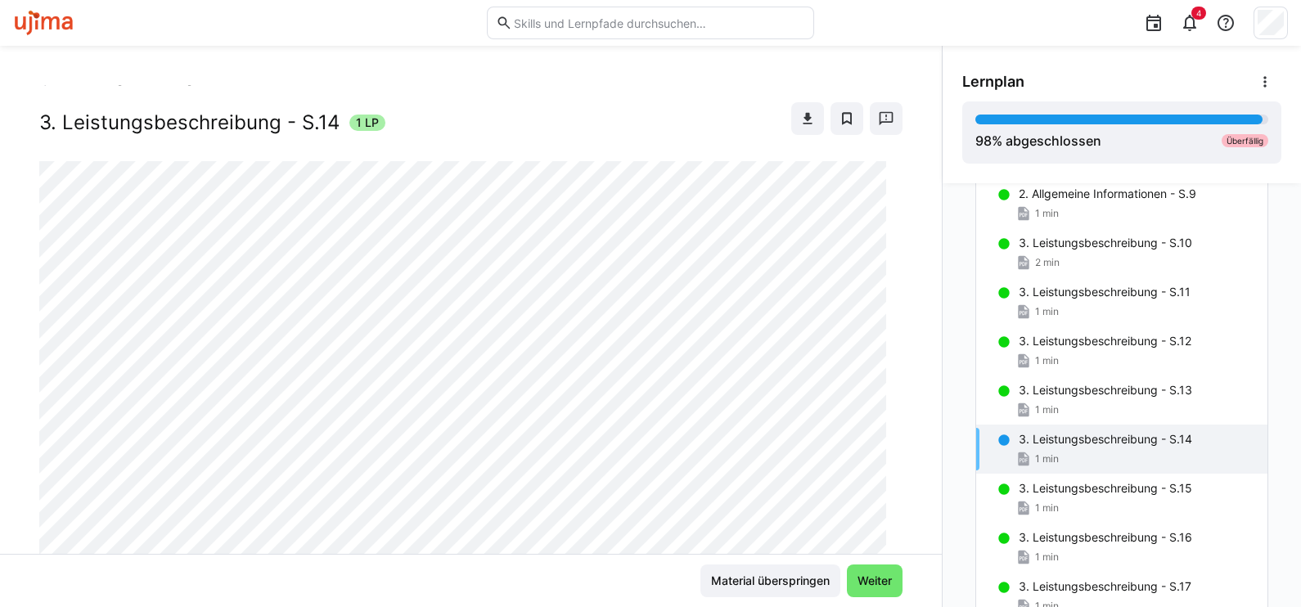
scroll to position [0, 0]
